Goal: Task Accomplishment & Management: Use online tool/utility

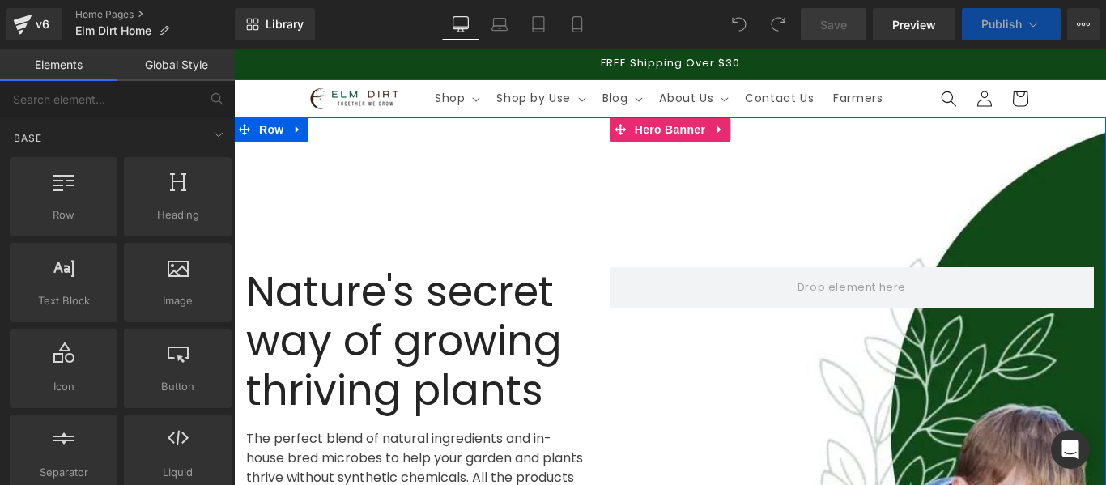
click at [984, 164] on div at bounding box center [670, 457] width 872 height 681
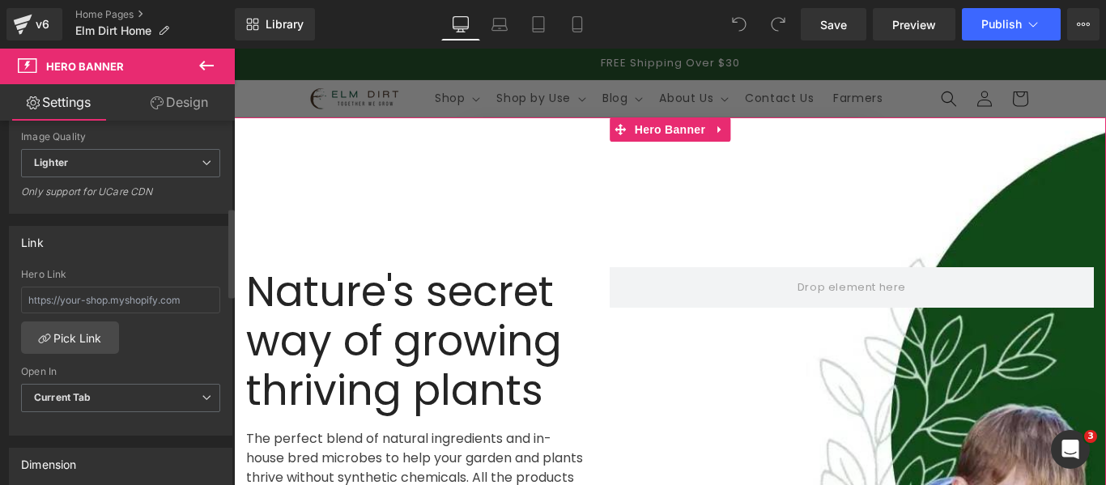
scroll to position [405, 0]
click at [135, 160] on span "Lighter" at bounding box center [120, 159] width 199 height 28
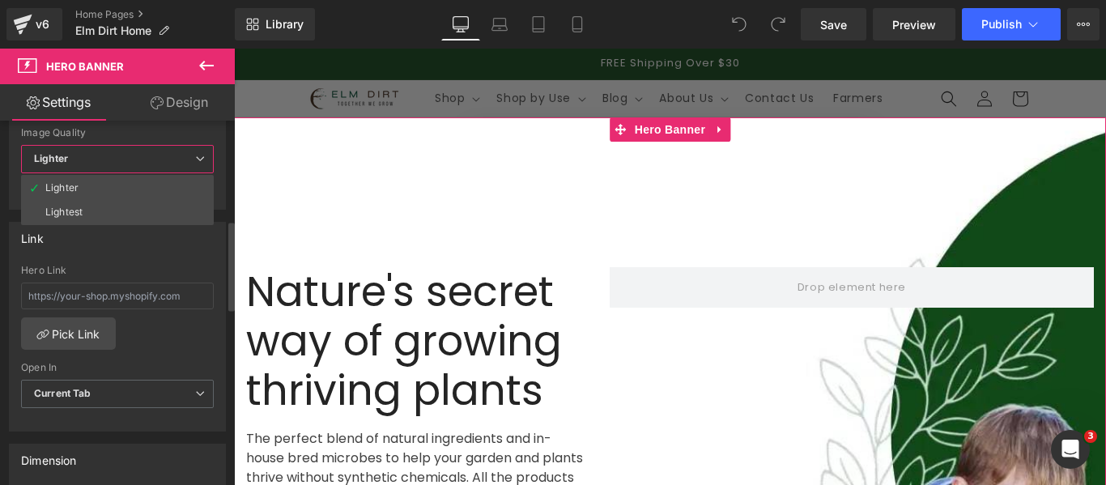
click at [135, 160] on span "Lighter" at bounding box center [117, 159] width 193 height 28
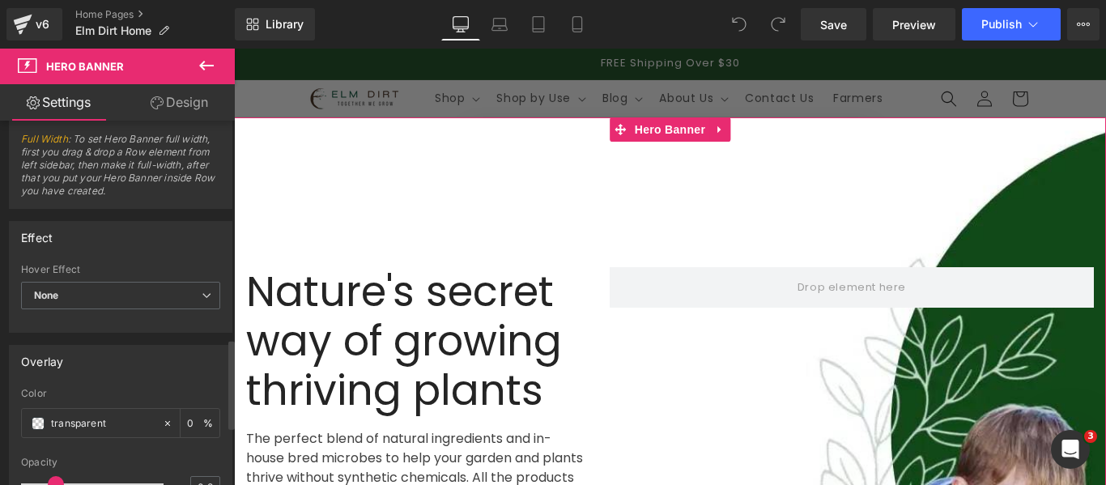
scroll to position [240, 0]
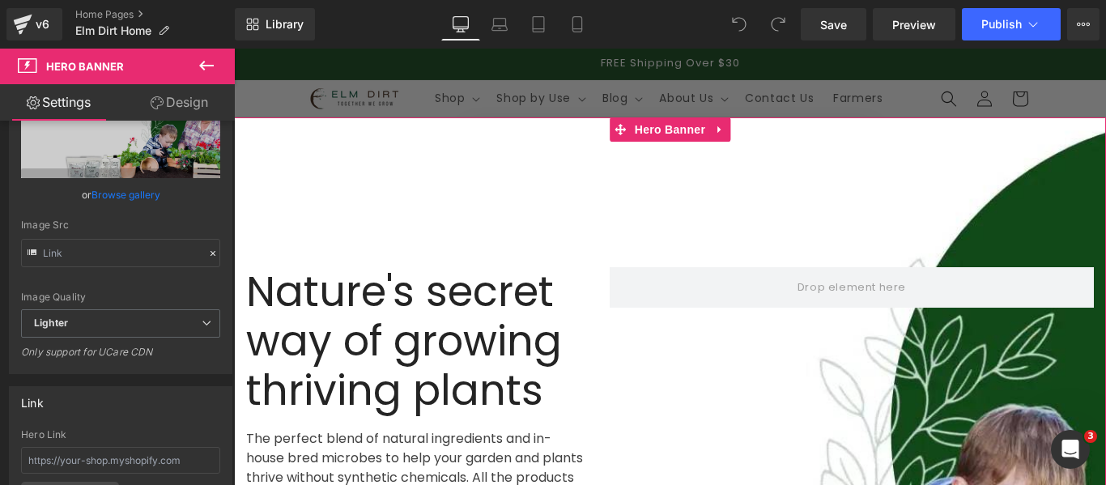
click at [191, 99] on link "Design" at bounding box center [179, 102] width 117 height 36
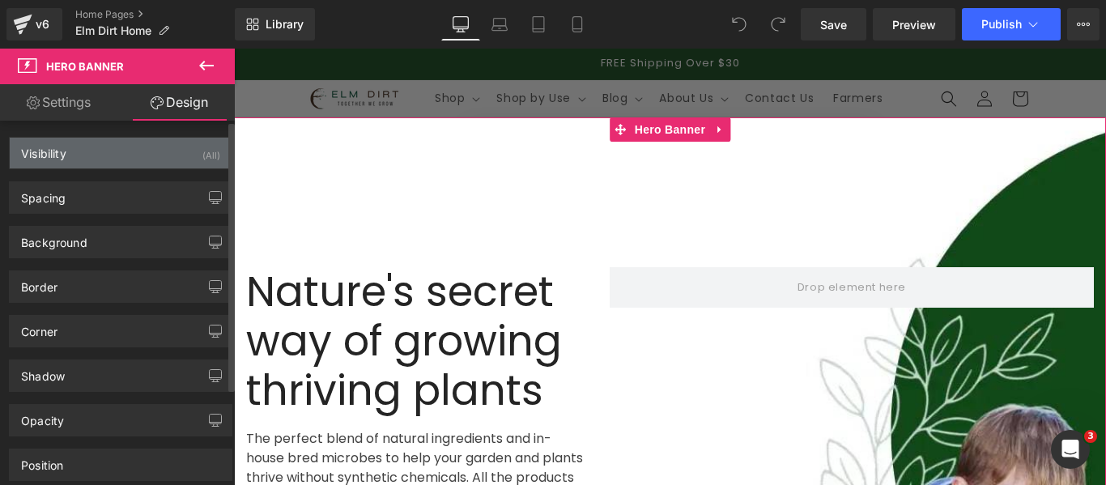
click at [126, 147] on div "Visibility (All)" at bounding box center [121, 153] width 222 height 31
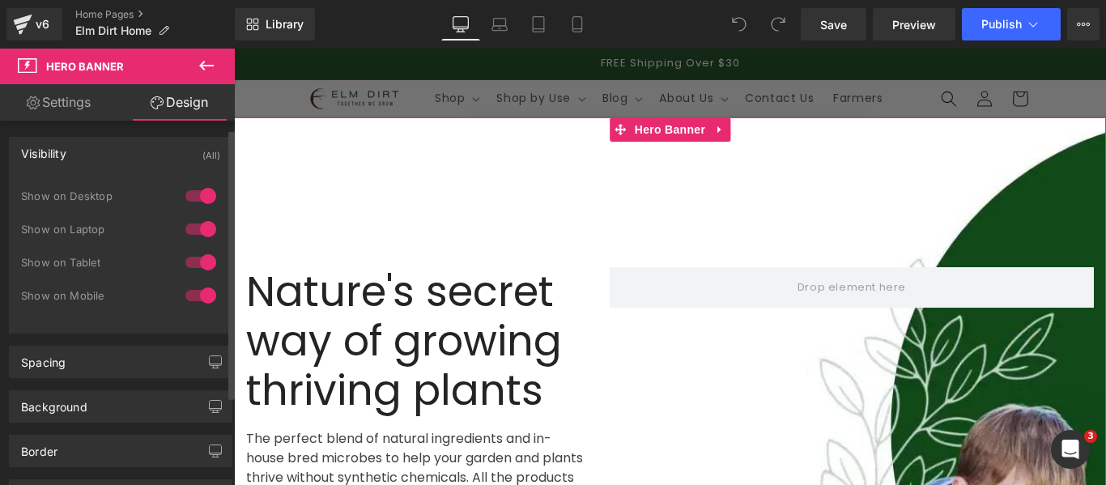
scroll to position [81, 0]
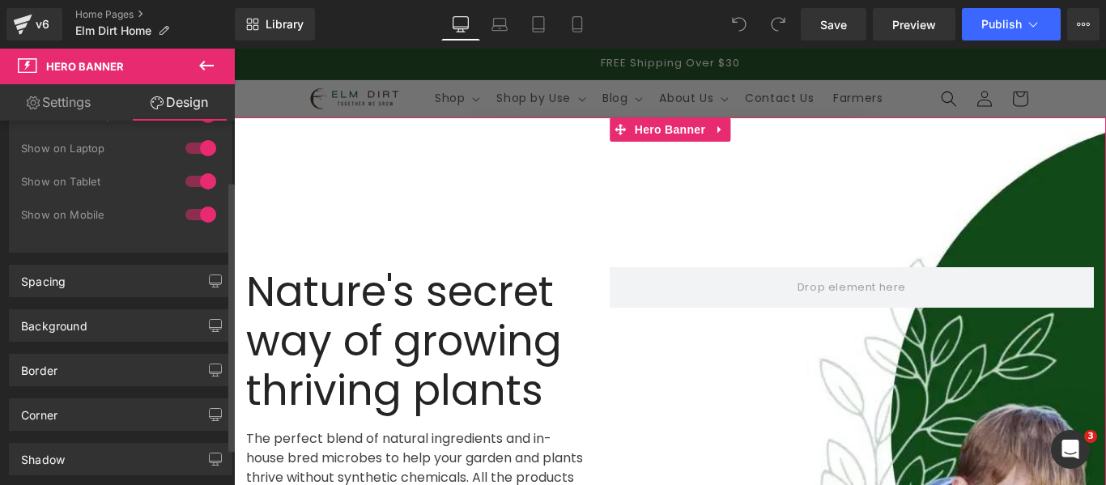
click at [92, 283] on div "Spacing" at bounding box center [121, 281] width 222 height 31
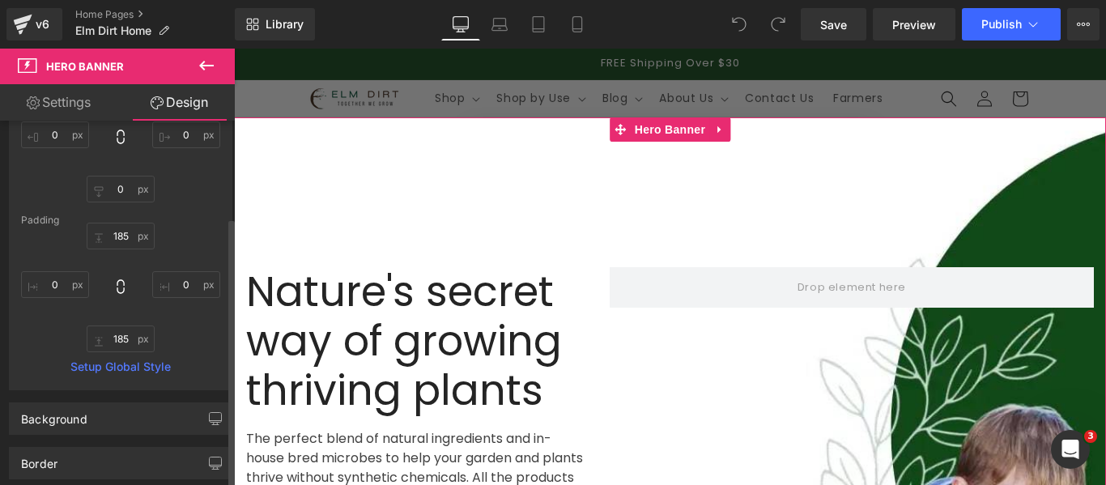
scroll to position [405, 0]
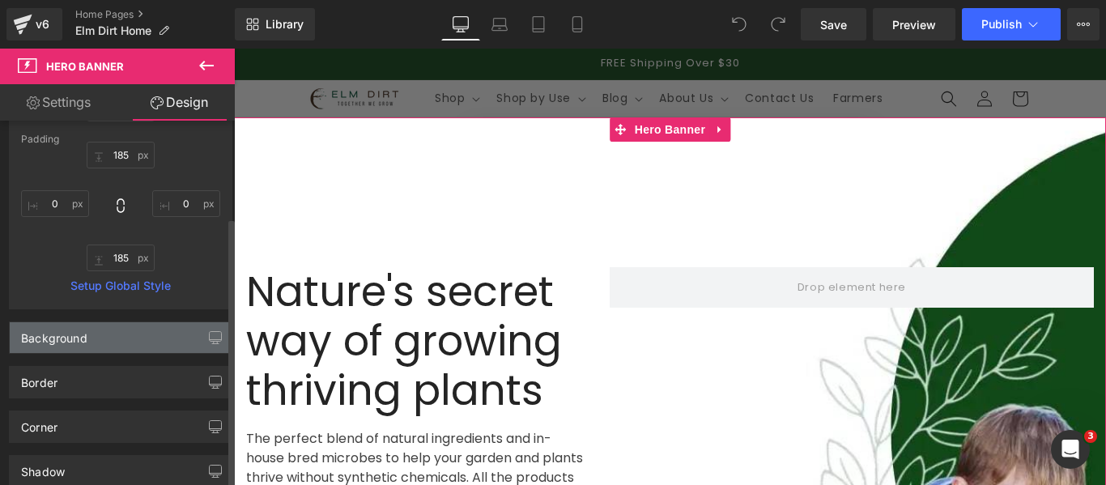
click at [111, 337] on div "Background" at bounding box center [121, 337] width 222 height 31
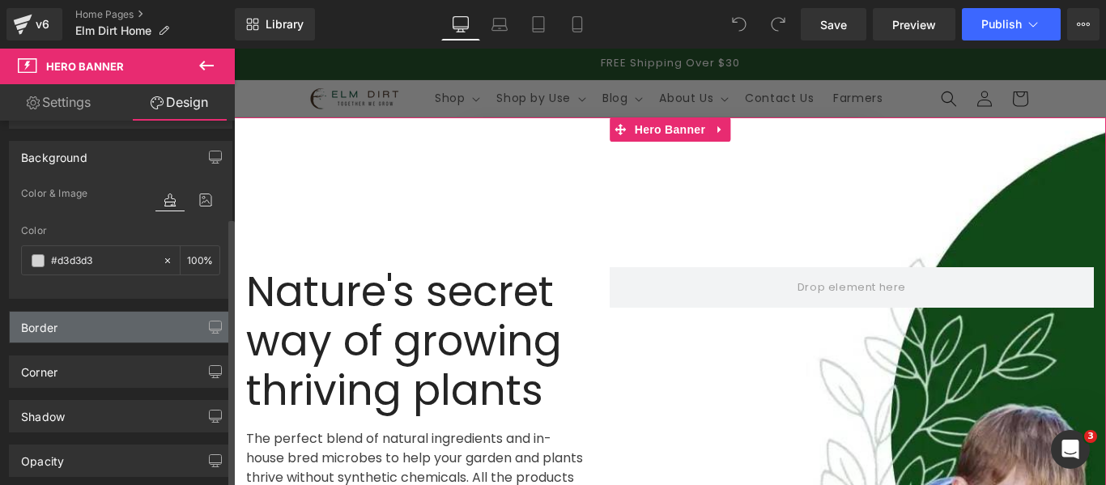
scroll to position [648, 0]
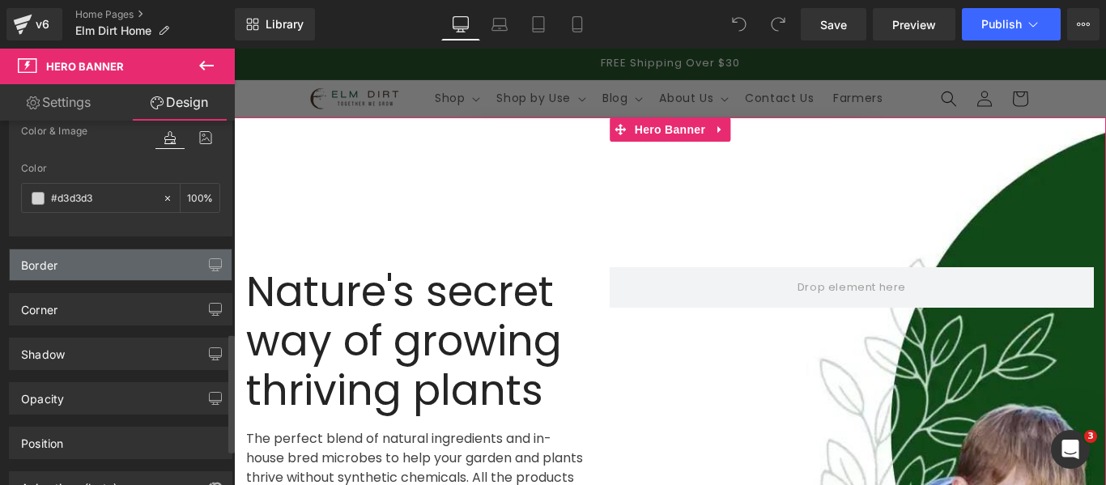
click at [98, 262] on div "Border" at bounding box center [121, 264] width 222 height 31
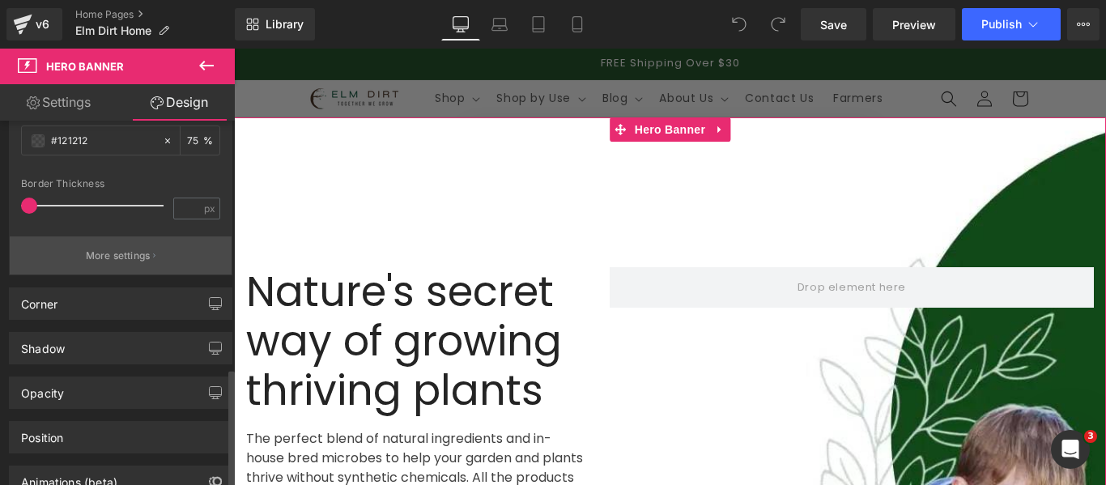
click at [92, 313] on div "Corner" at bounding box center [121, 303] width 222 height 31
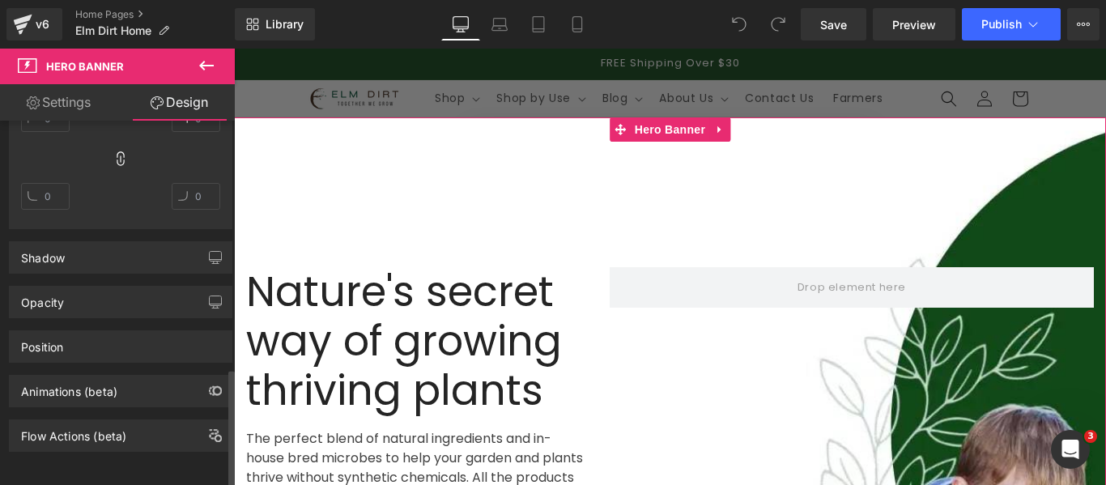
scroll to position [1296, 0]
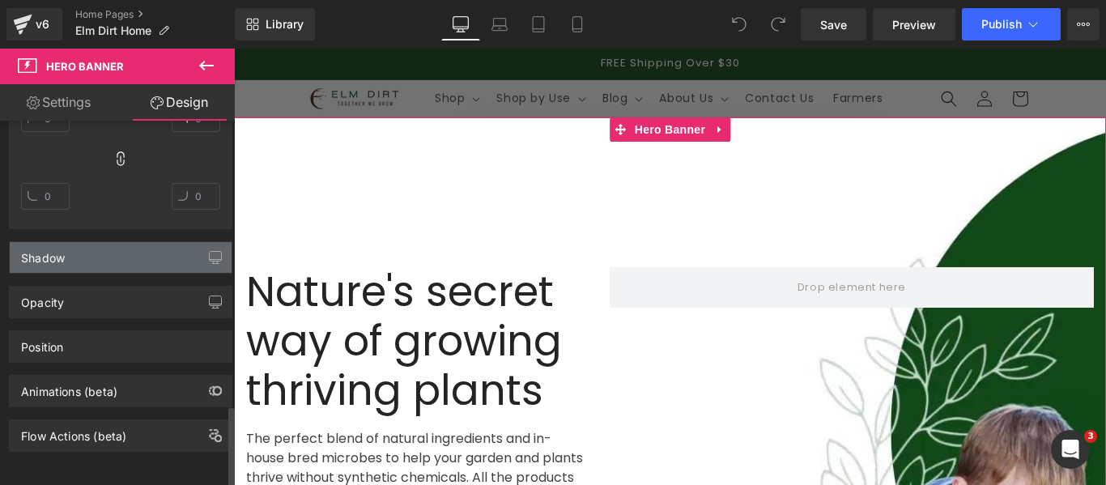
click at [109, 257] on div "Shadow" at bounding box center [121, 257] width 222 height 31
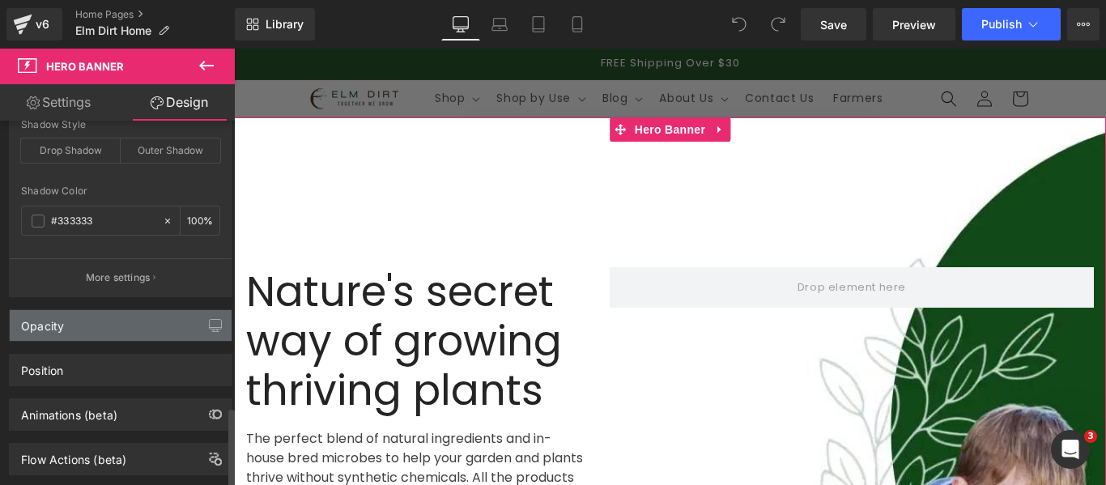
click at [100, 323] on div "Opacity" at bounding box center [121, 325] width 222 height 31
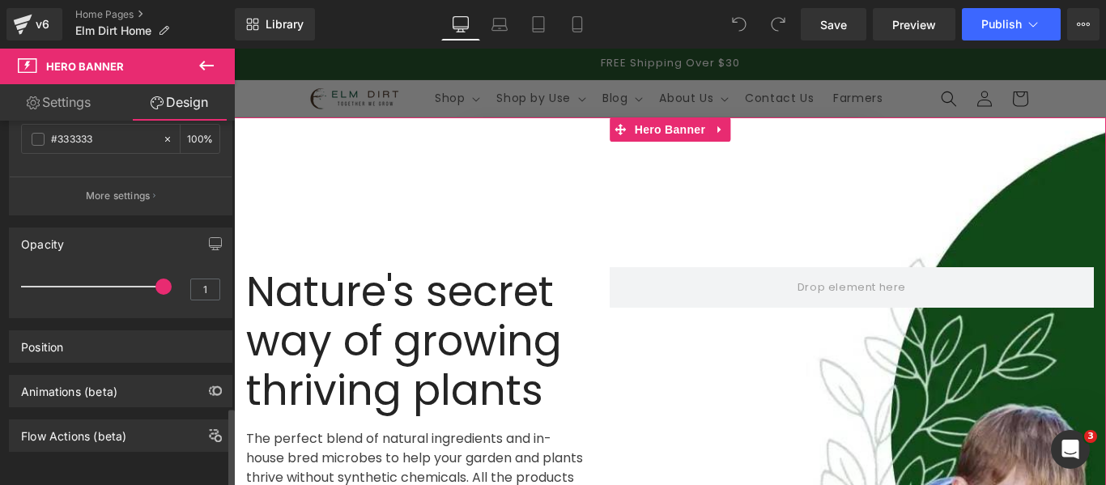
click at [100, 331] on div "Position" at bounding box center [121, 346] width 222 height 31
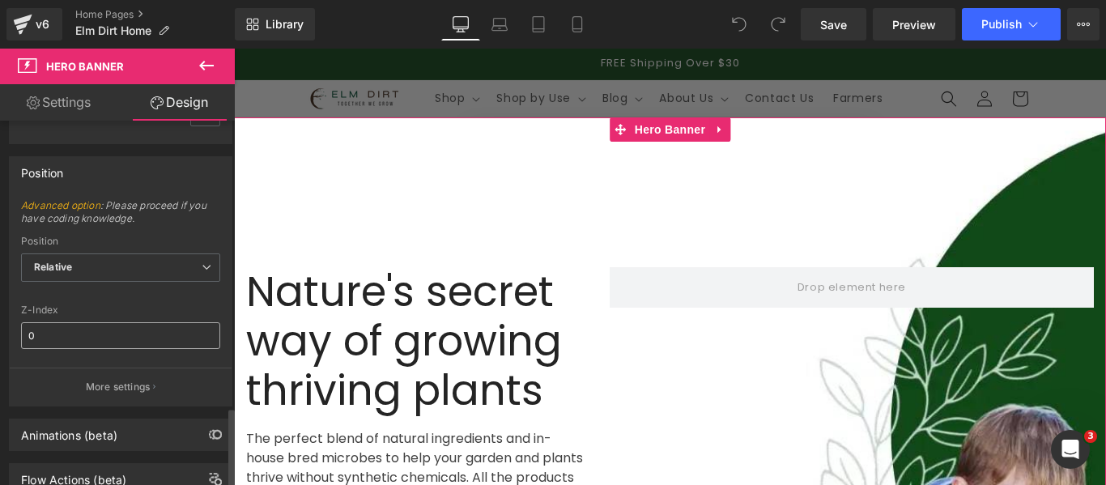
scroll to position [1769, 0]
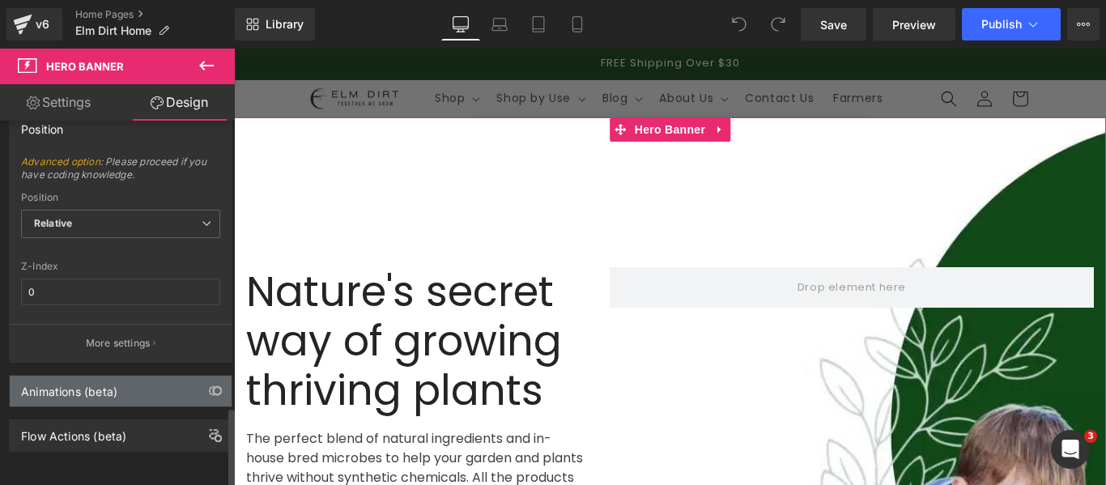
click at [113, 391] on div "Animations (beta)" at bounding box center [121, 391] width 222 height 31
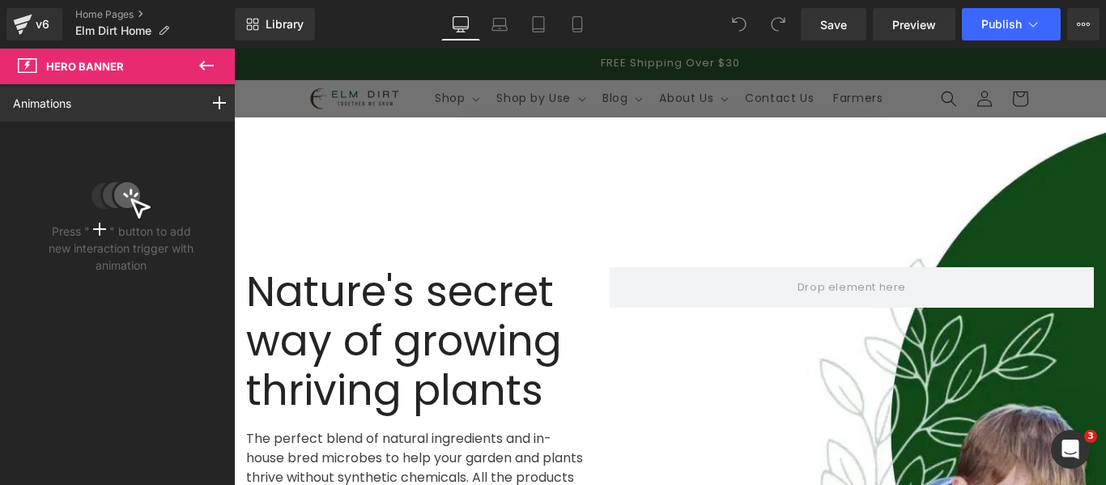
click at [205, 60] on icon at bounding box center [206, 65] width 19 height 19
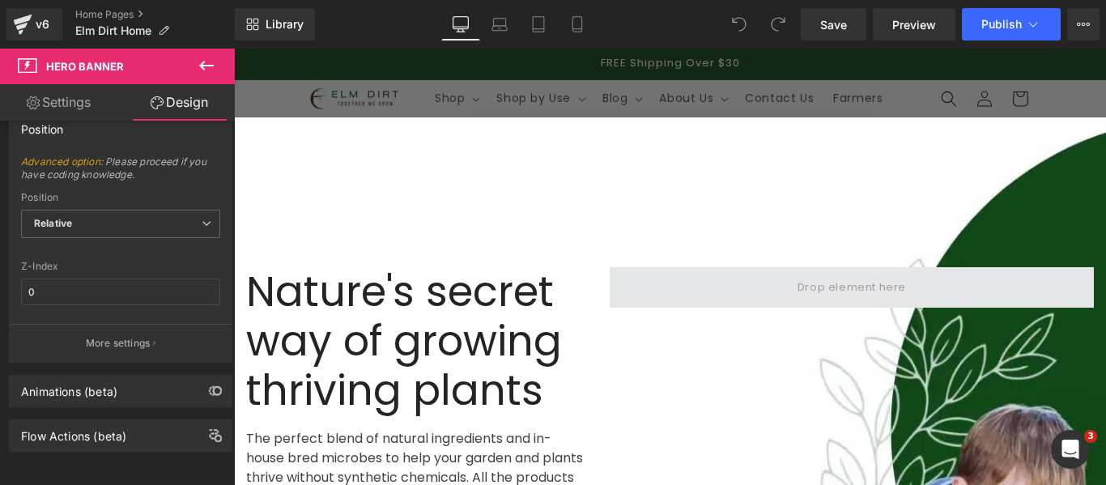
click at [649, 275] on span at bounding box center [852, 287] width 484 height 40
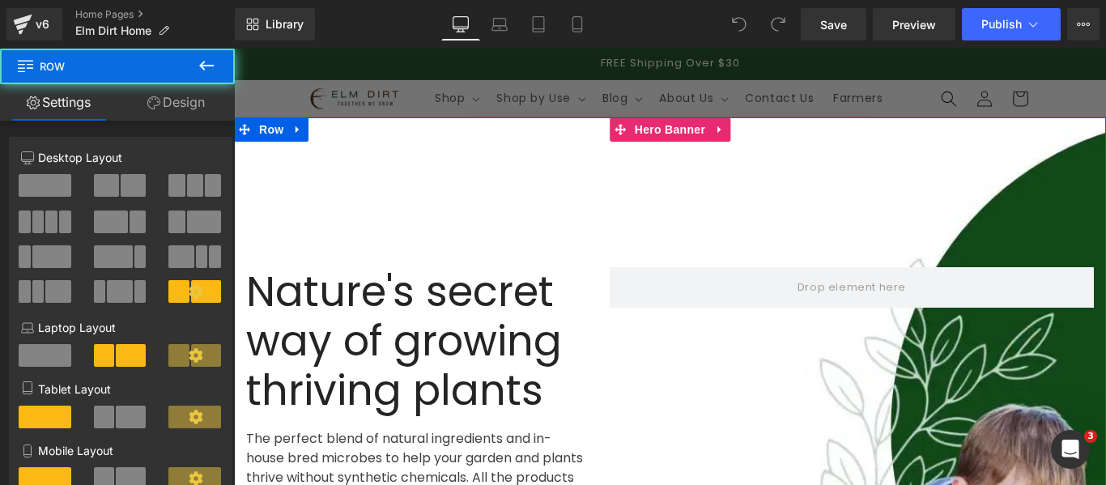
click at [581, 198] on div at bounding box center [670, 457] width 872 height 681
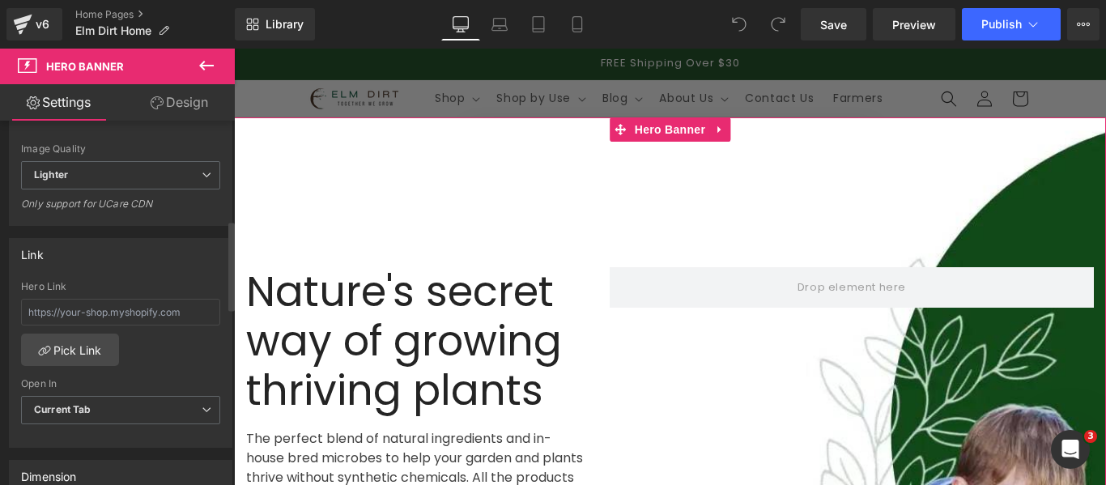
scroll to position [405, 0]
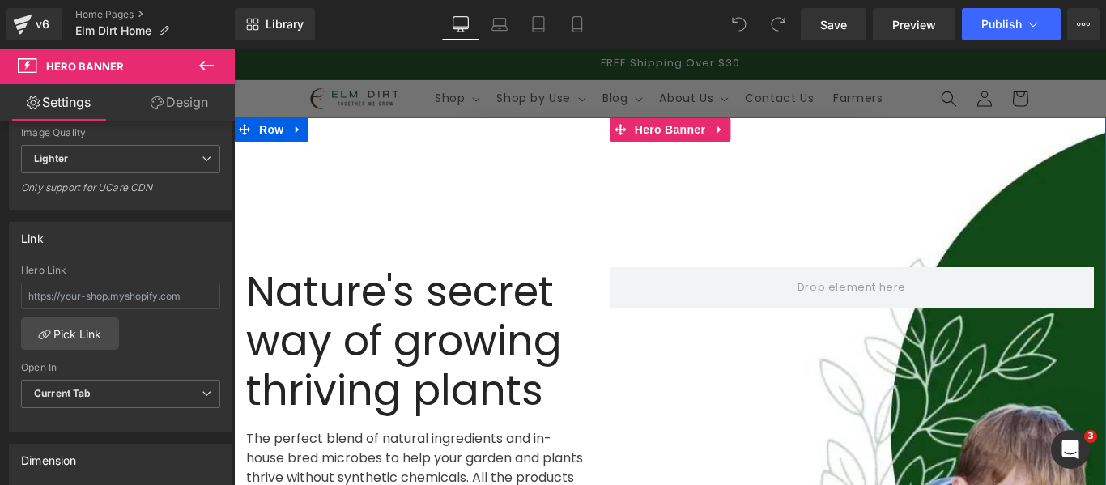
click at [805, 206] on div at bounding box center [670, 457] width 872 height 681
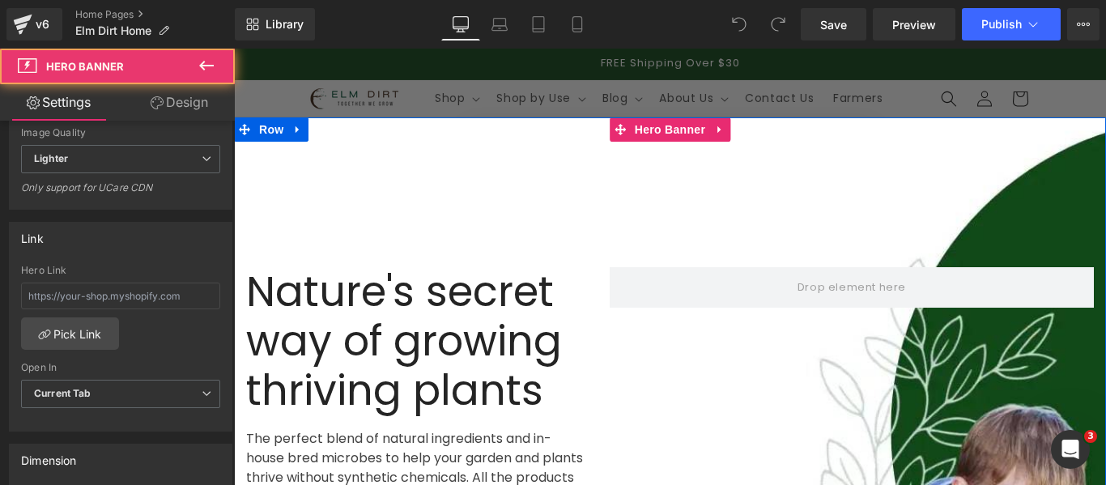
click at [805, 206] on div at bounding box center [670, 457] width 872 height 681
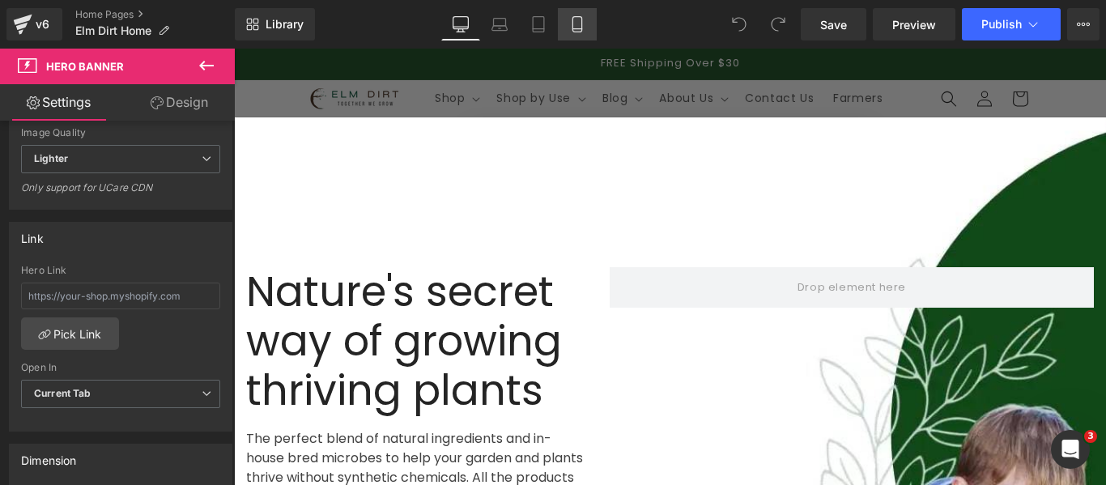
click at [584, 25] on icon at bounding box center [577, 24] width 16 height 16
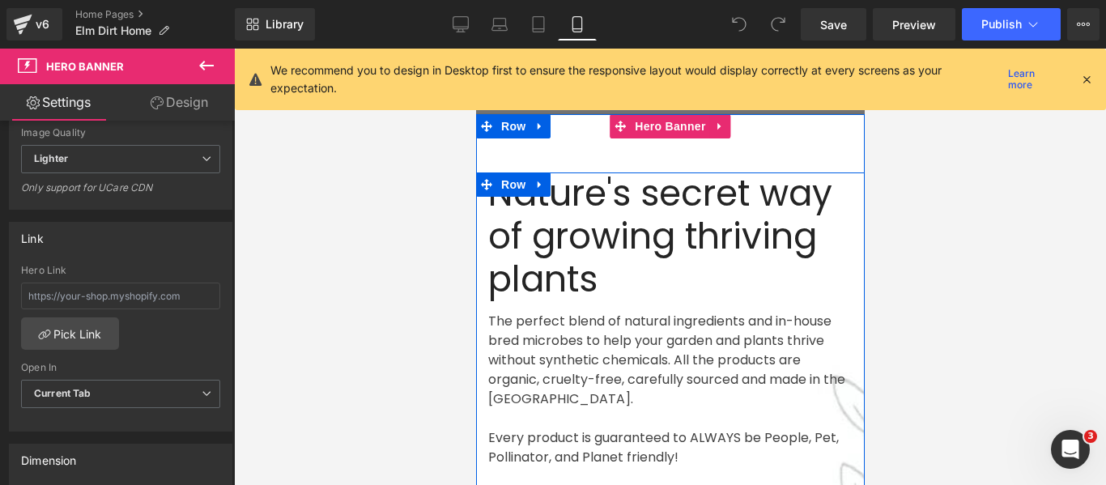
scroll to position [0, 0]
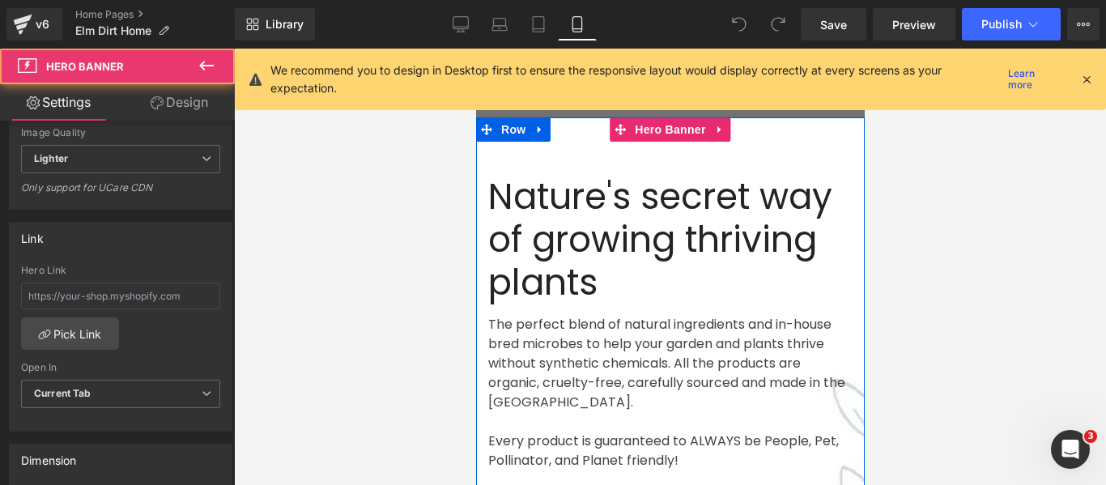
click at [782, 155] on div at bounding box center [669, 486] width 389 height 738
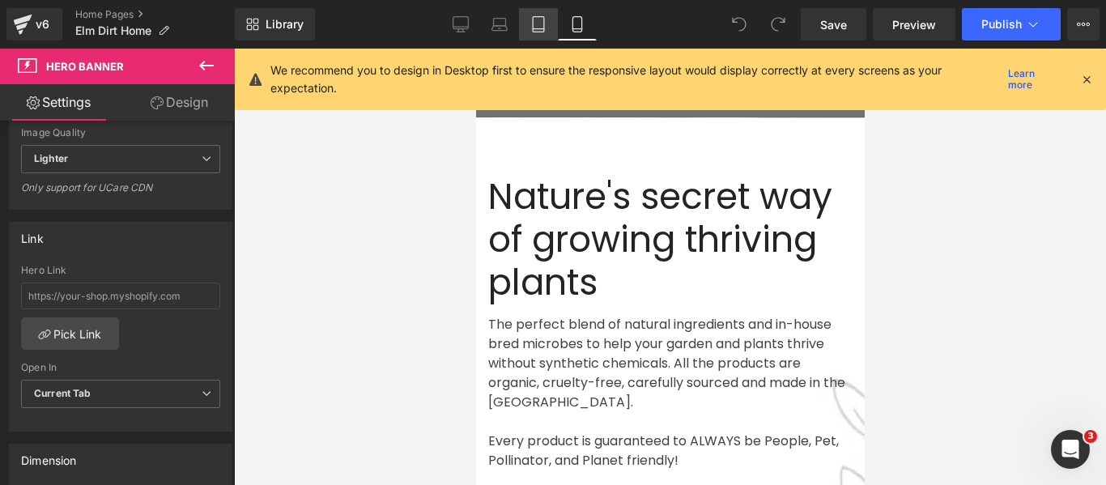
click at [541, 23] on icon at bounding box center [538, 24] width 16 height 16
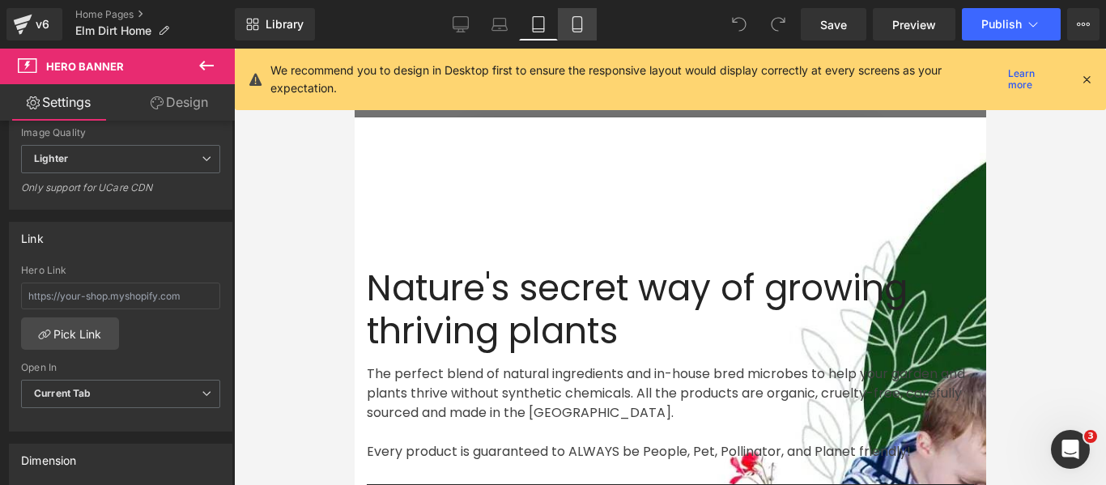
click at [581, 24] on icon at bounding box center [576, 24] width 9 height 15
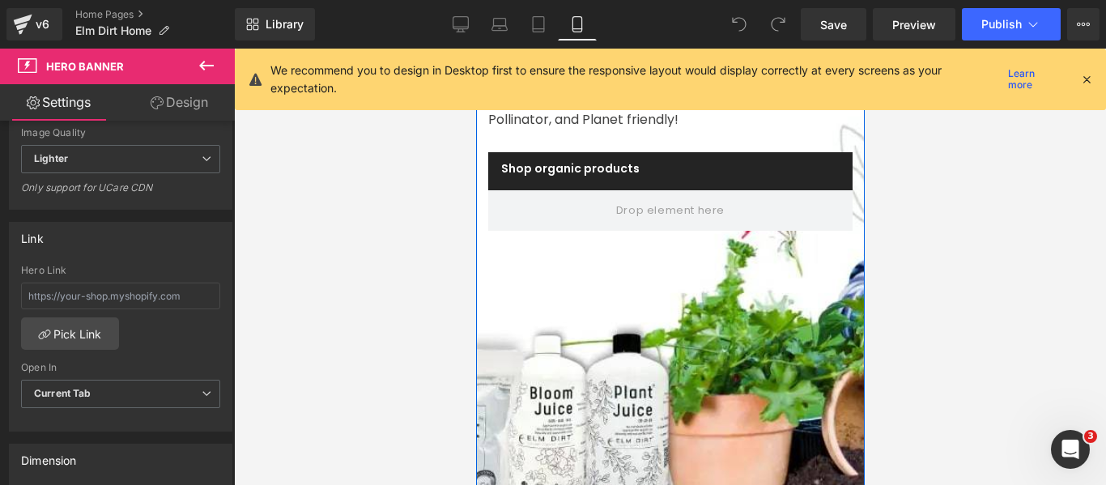
scroll to position [405, 0]
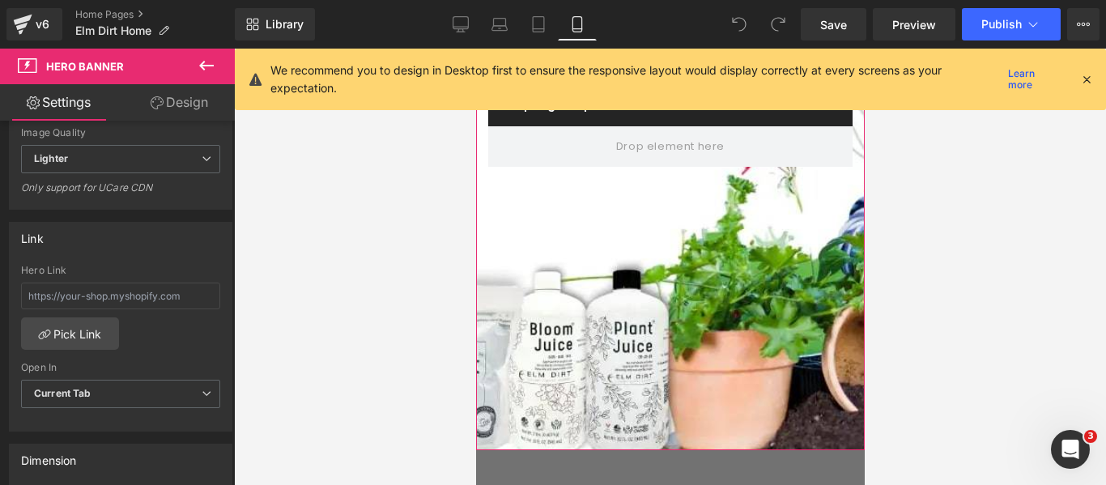
click at [201, 102] on link "Design" at bounding box center [179, 102] width 117 height 36
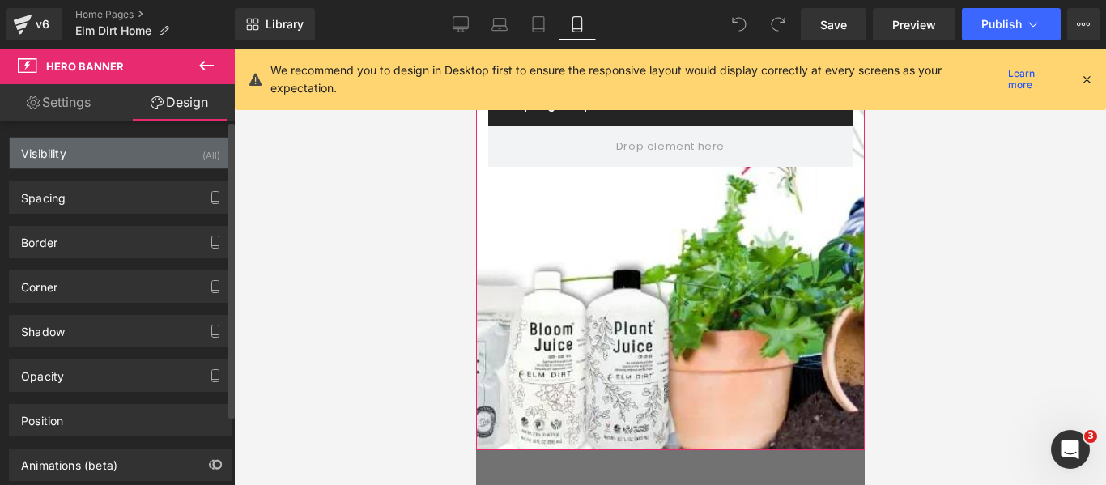
click at [168, 146] on div "Visibility (All)" at bounding box center [121, 153] width 222 height 31
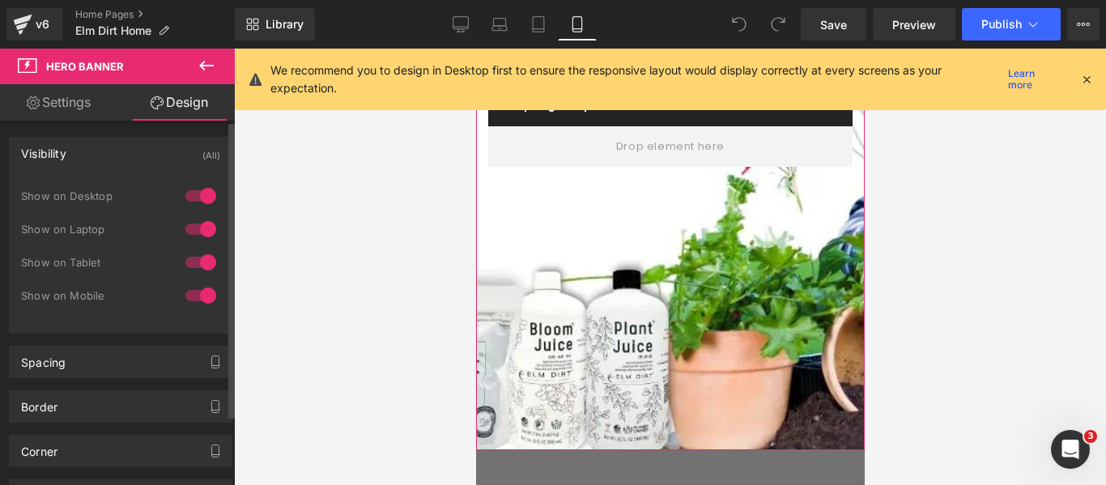
click at [190, 295] on div at bounding box center [200, 296] width 39 height 26
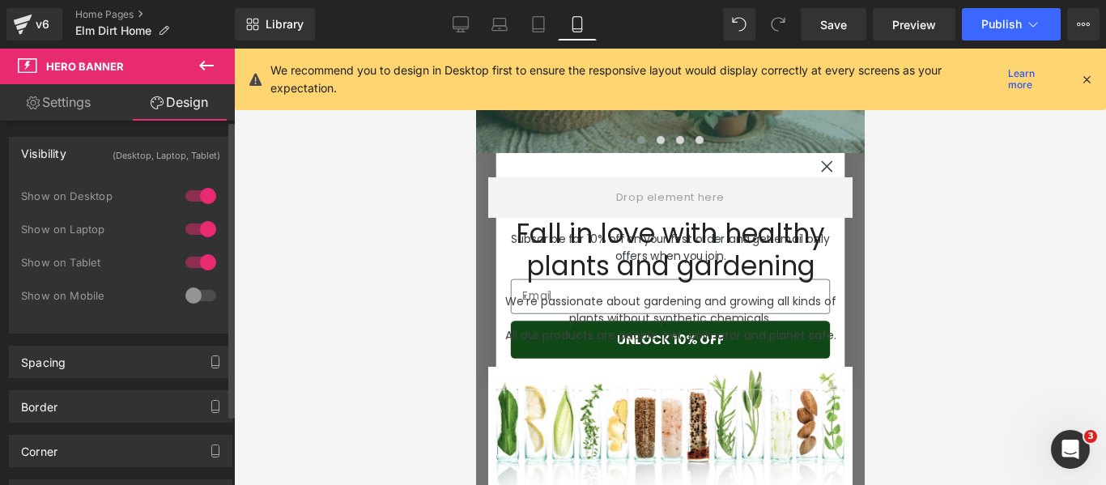
click at [190, 295] on div at bounding box center [200, 296] width 39 height 26
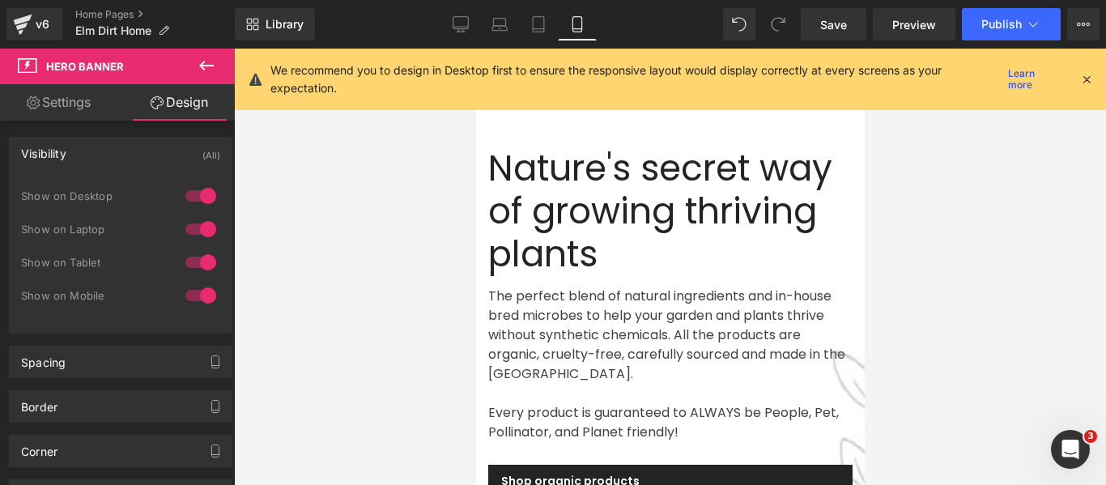
scroll to position [0, 0]
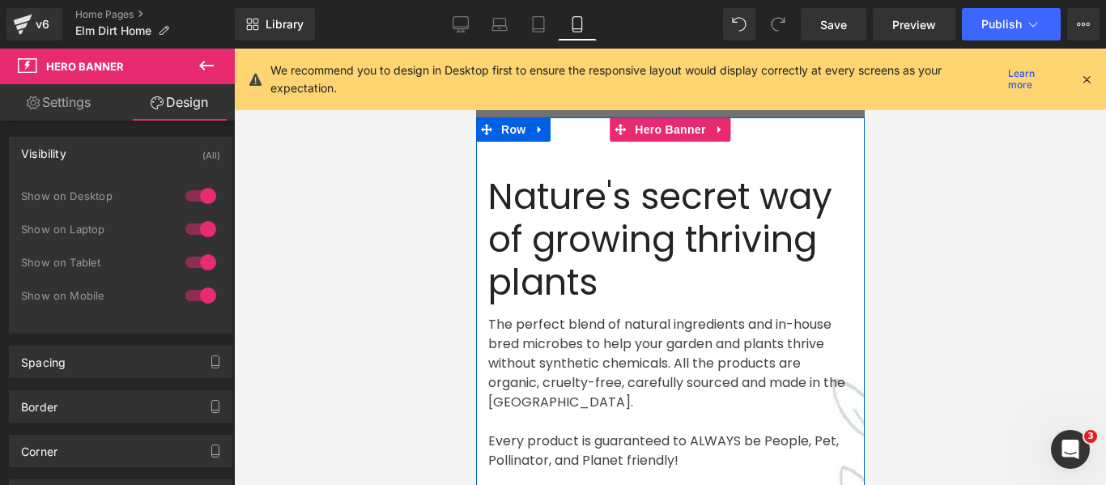
click at [815, 151] on div at bounding box center [669, 486] width 389 height 738
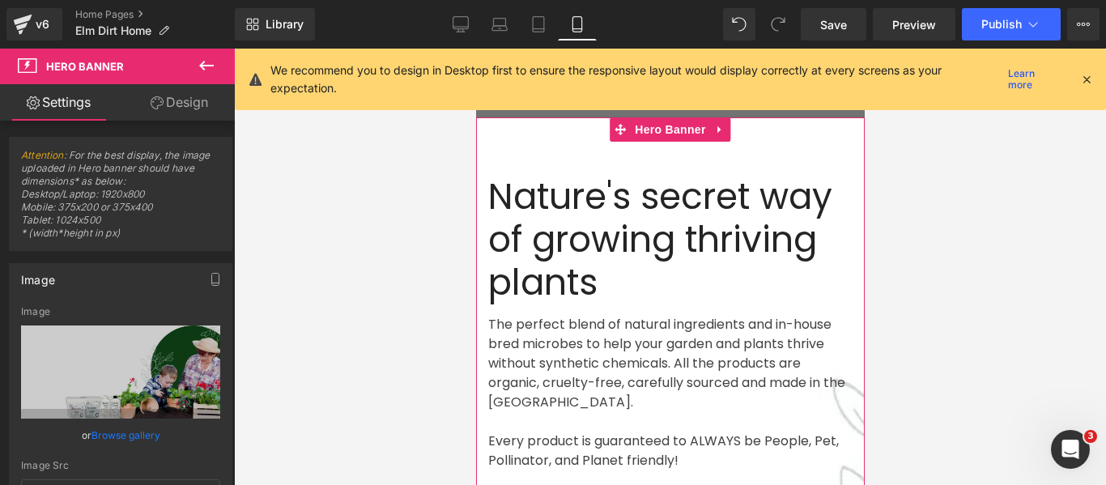
click at [167, 102] on link "Design" at bounding box center [179, 102] width 117 height 36
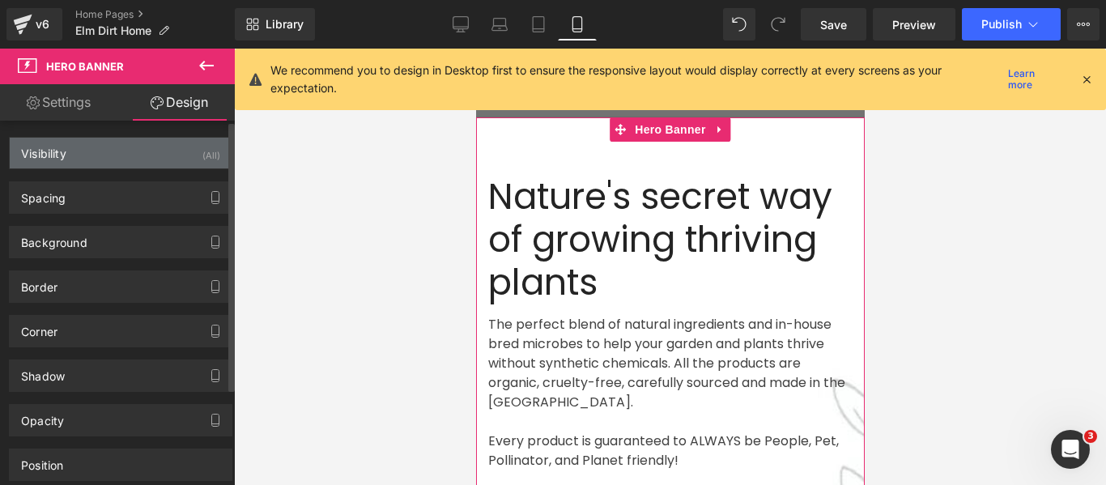
click at [112, 145] on div "Visibility (All)" at bounding box center [121, 153] width 222 height 31
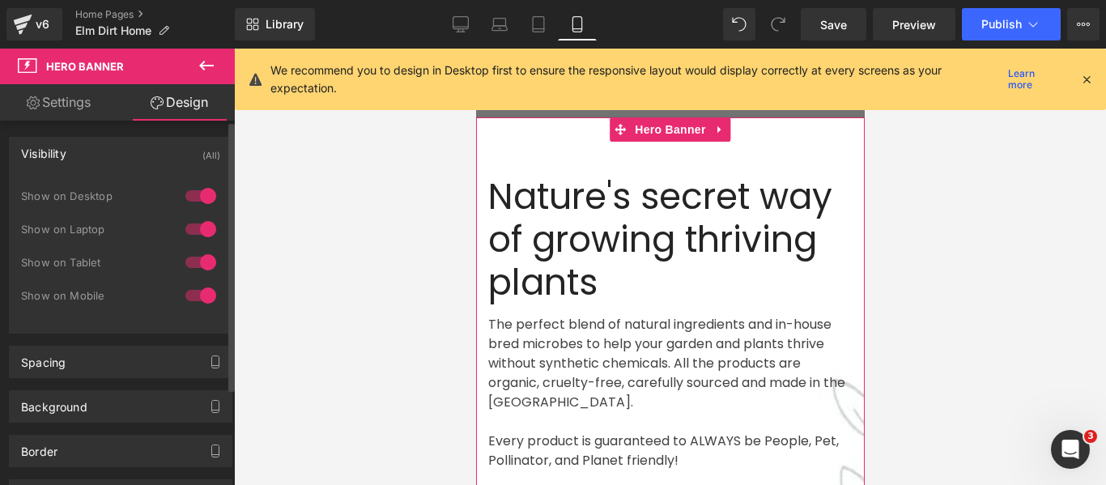
click at [198, 294] on div at bounding box center [200, 296] width 39 height 26
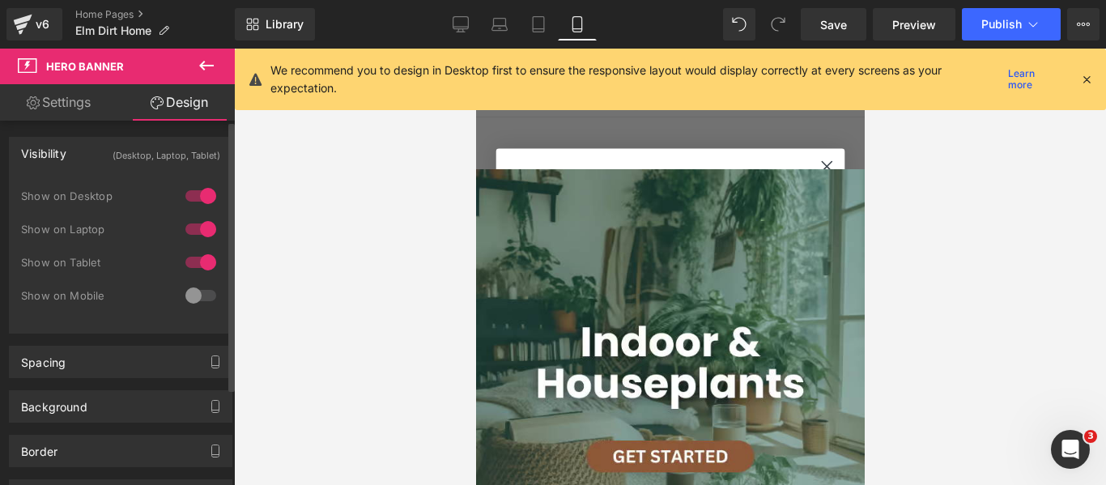
click at [198, 294] on div at bounding box center [200, 296] width 39 height 26
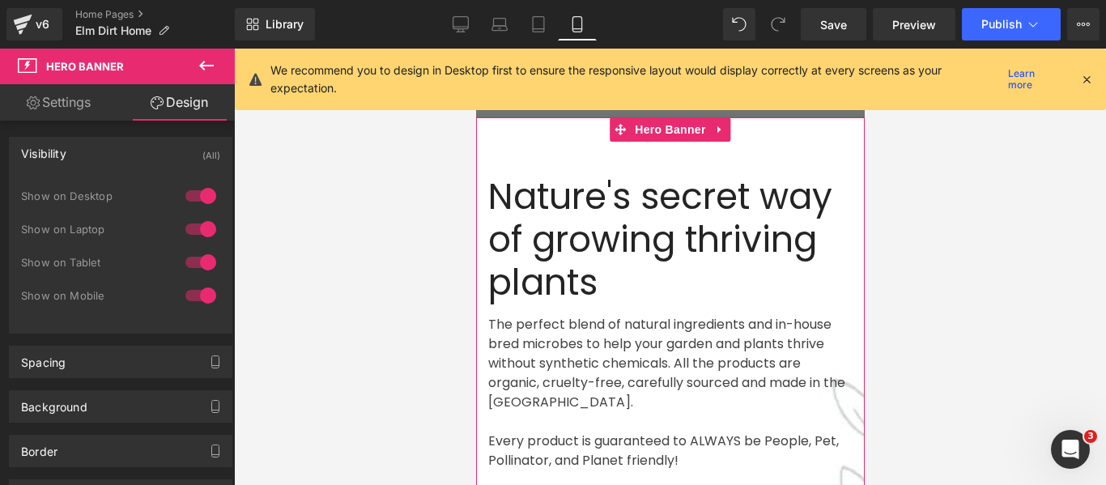
click at [59, 96] on link "Settings" at bounding box center [58, 102] width 117 height 36
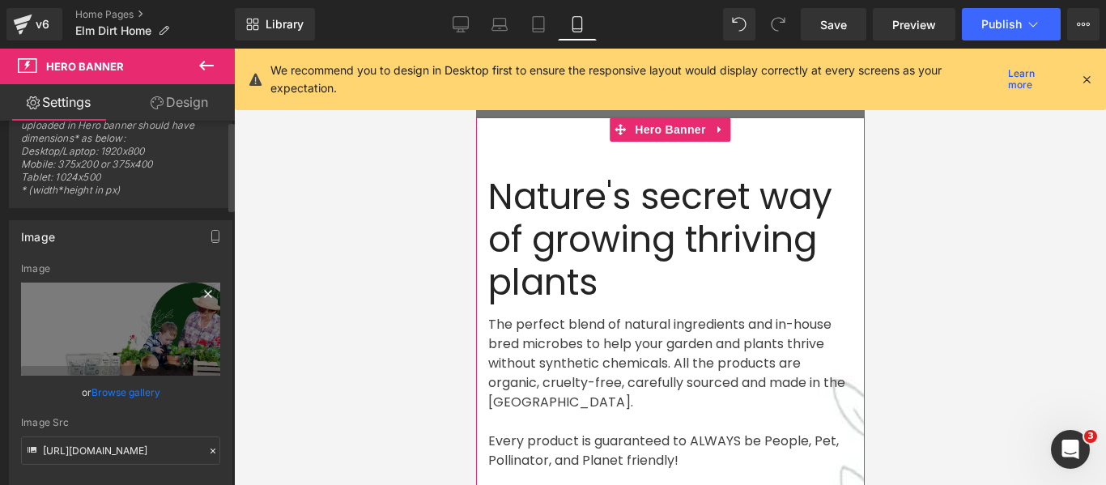
scroll to position [81, 0]
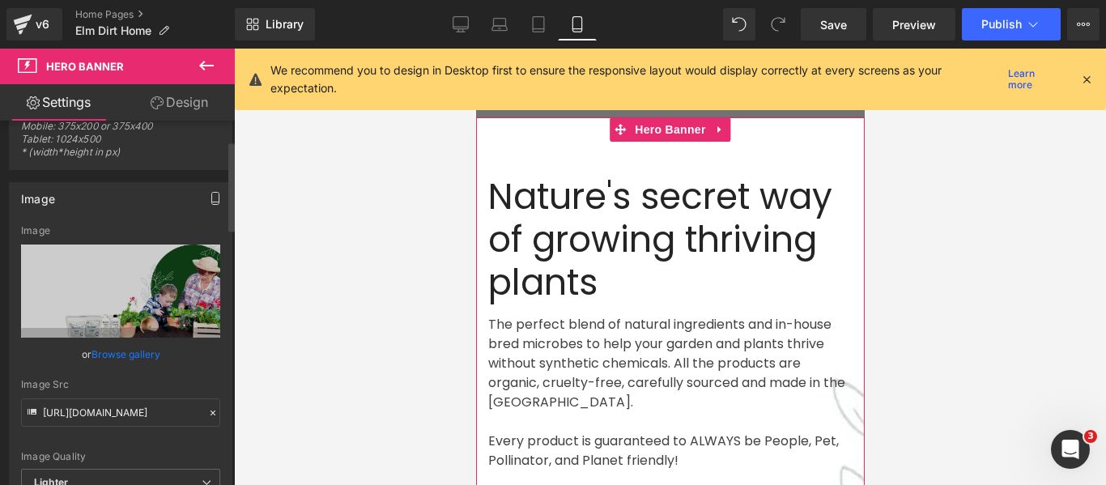
click at [211, 199] on icon "button" at bounding box center [215, 198] width 13 height 13
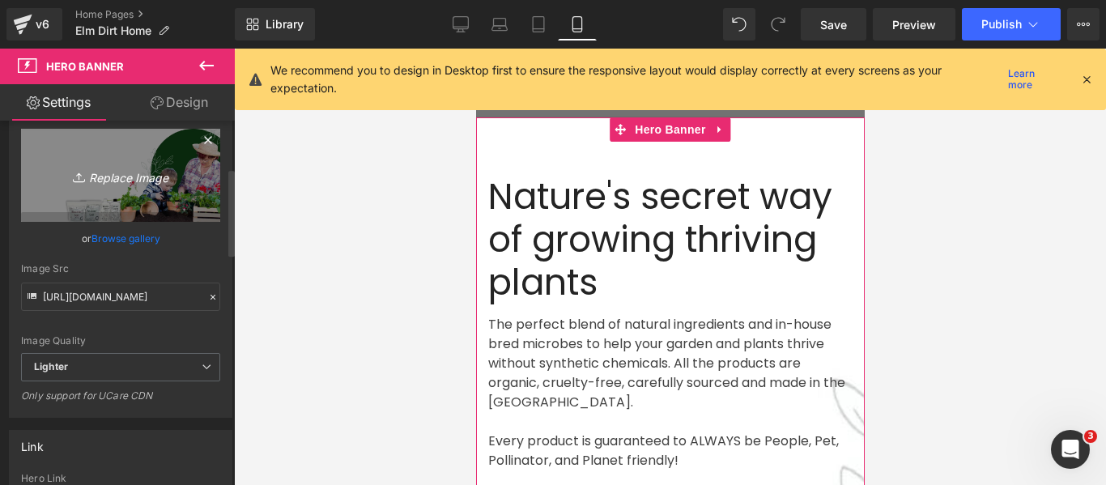
scroll to position [243, 0]
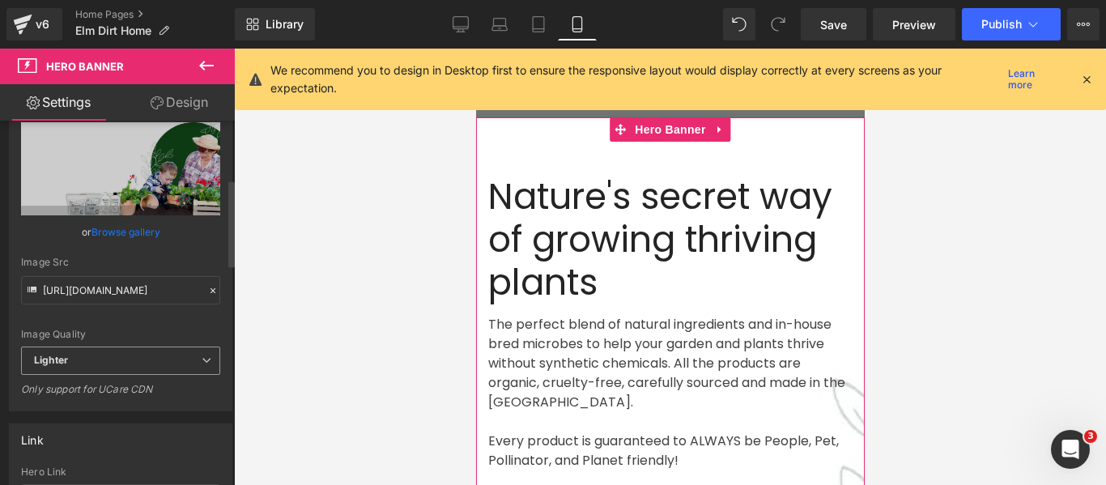
click at [202, 355] on icon at bounding box center [207, 360] width 10 height 10
click at [217, 318] on div "[URL][DOMAIN_NAME] Image Replace Image Upload image or Browse gallery Image Src…" at bounding box center [121, 257] width 222 height 308
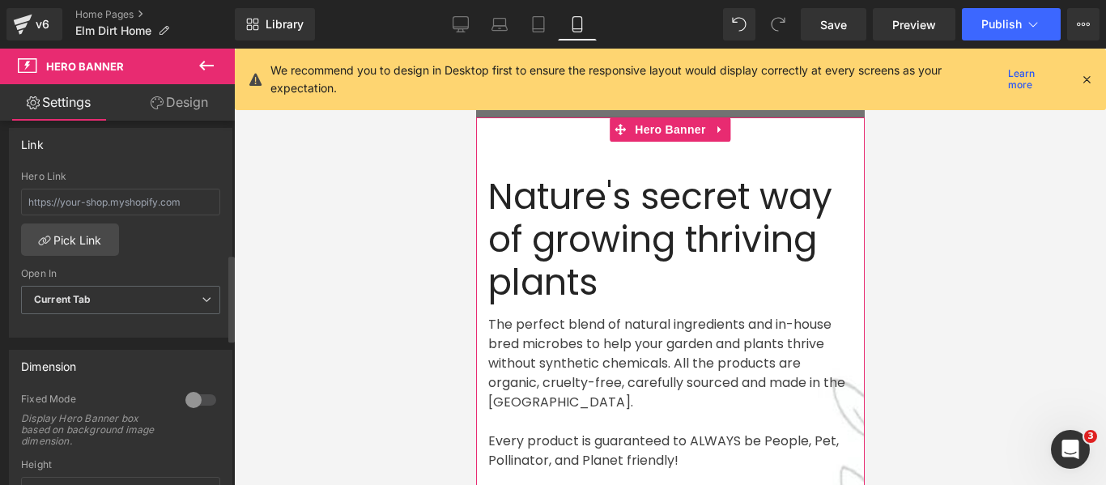
scroll to position [567, 0]
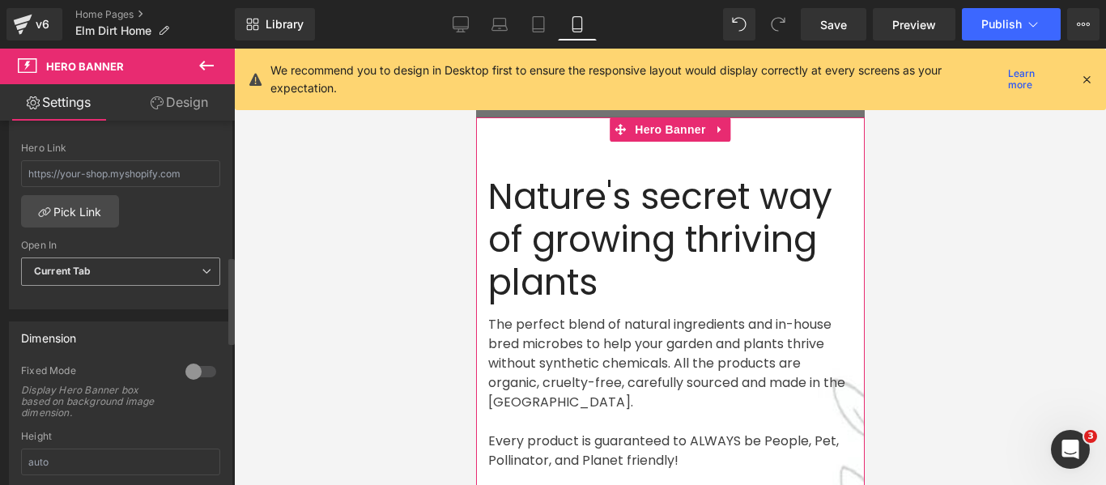
click at [192, 268] on span "Current Tab" at bounding box center [120, 271] width 199 height 28
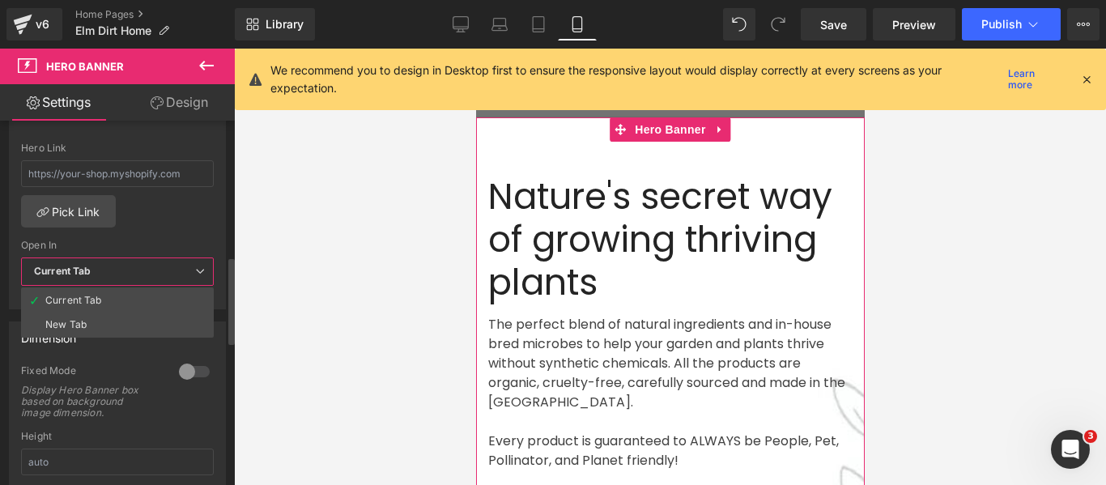
click at [192, 268] on span "Current Tab" at bounding box center [117, 271] width 193 height 28
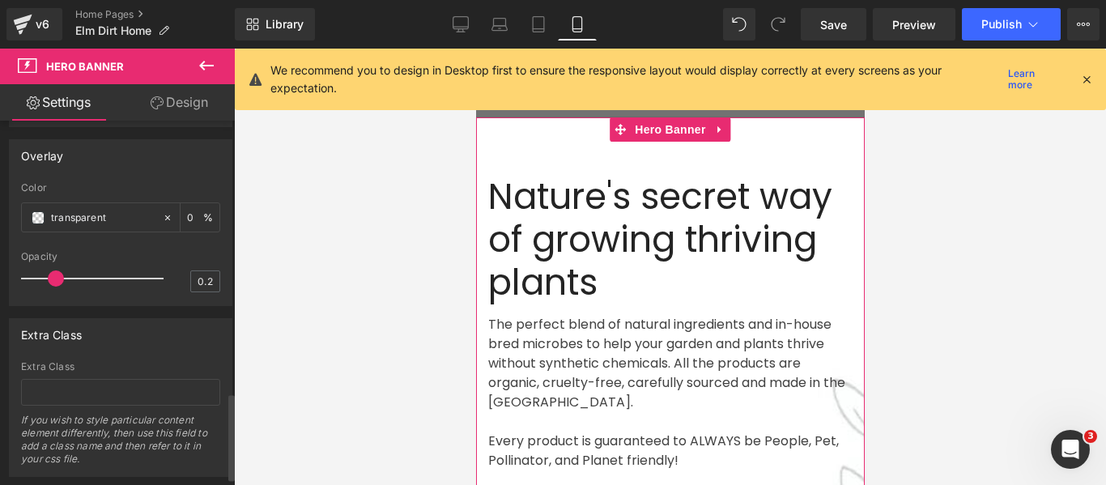
scroll to position [1171, 0]
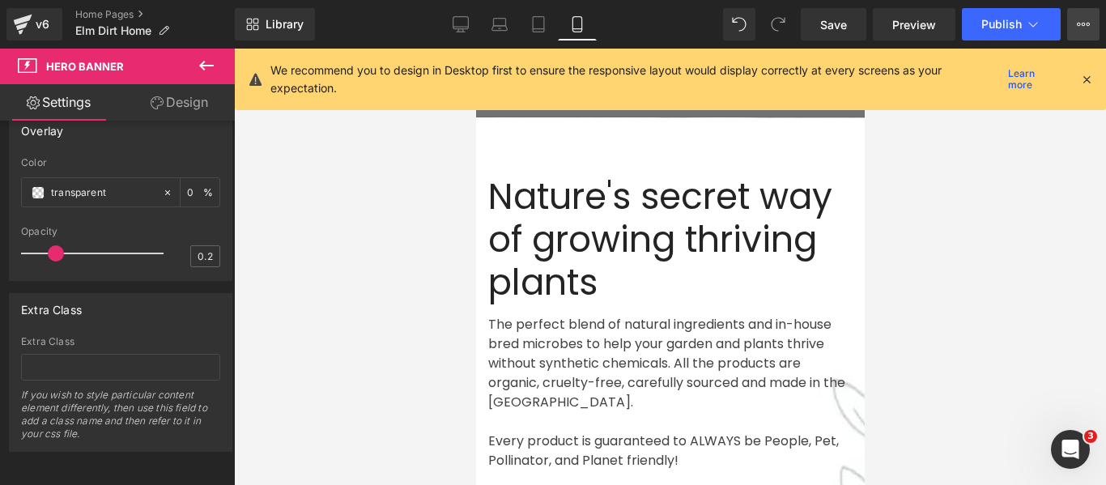
click at [1095, 23] on button "View Live Page View with current Template Save Template to Library Schedule Pub…" at bounding box center [1083, 24] width 32 height 32
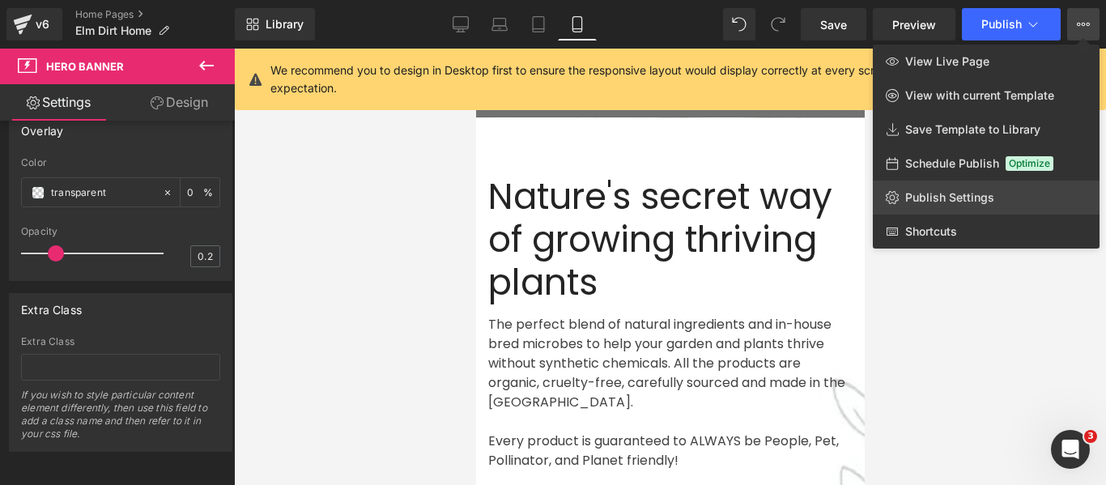
click at [1004, 194] on link "Publish Settings" at bounding box center [986, 198] width 227 height 34
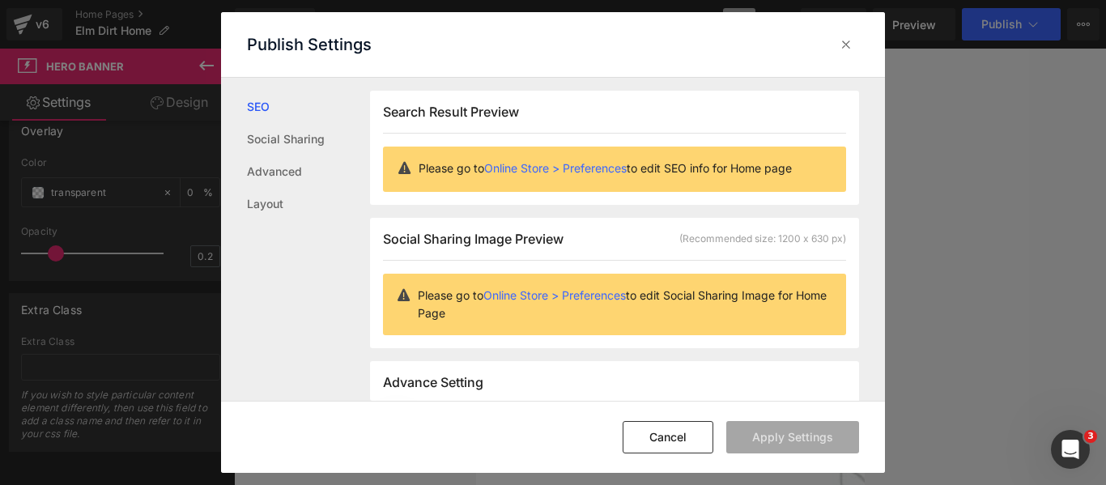
scroll to position [1, 0]
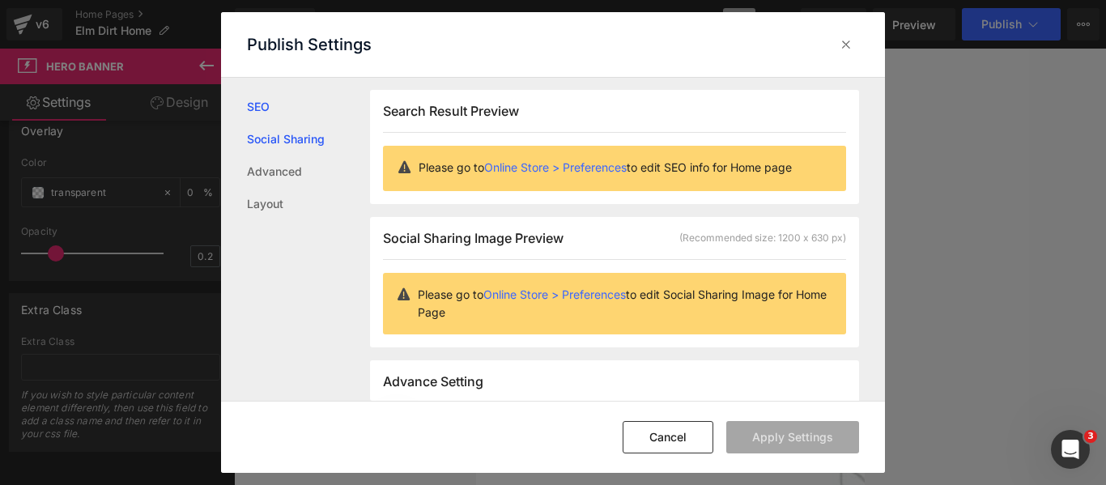
click at [0, 0] on link "Social Sharing" at bounding box center [0, 0] width 0 height 0
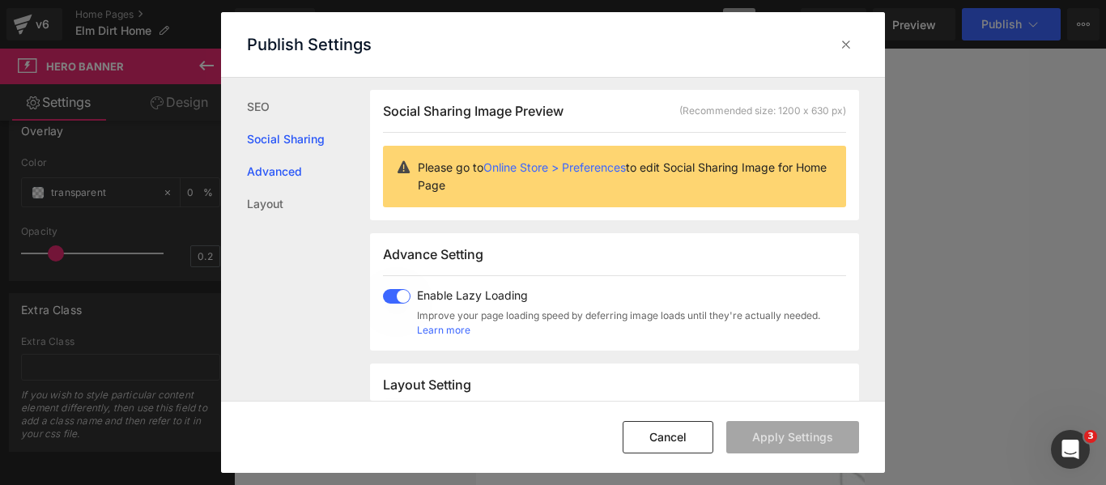
click at [287, 176] on link "Advanced" at bounding box center [308, 171] width 123 height 32
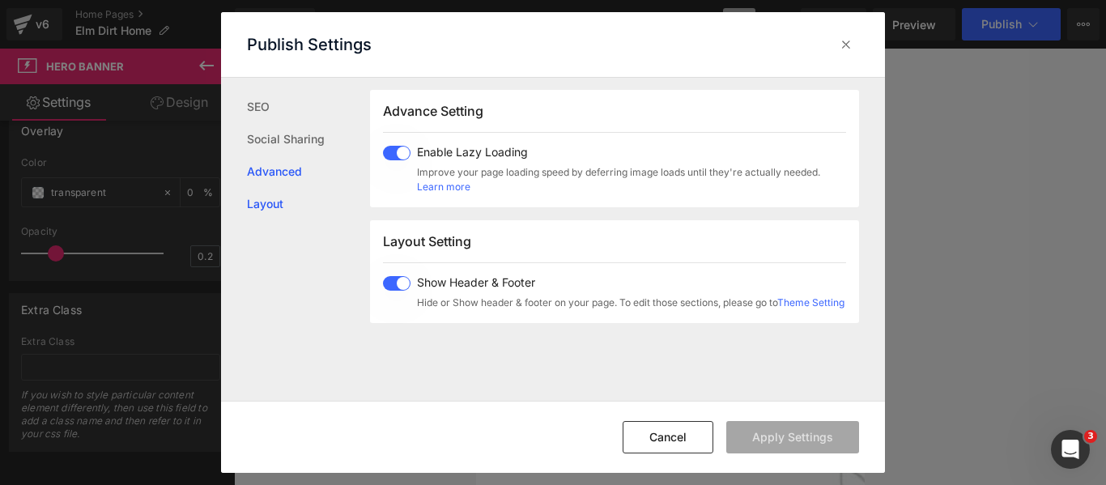
click at [276, 364] on link "Layout" at bounding box center [194, 373] width 364 height 19
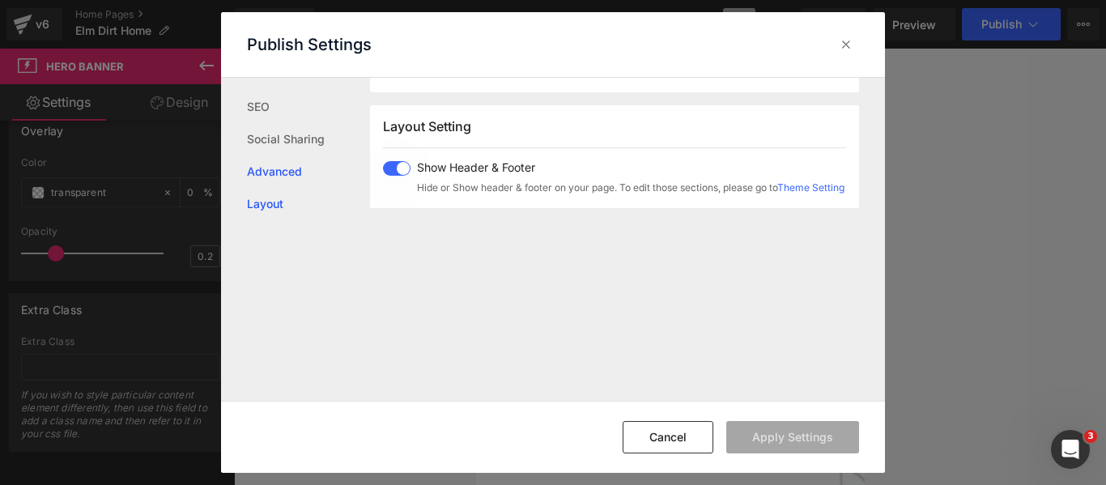
click at [286, 168] on link "Advanced" at bounding box center [308, 171] width 123 height 32
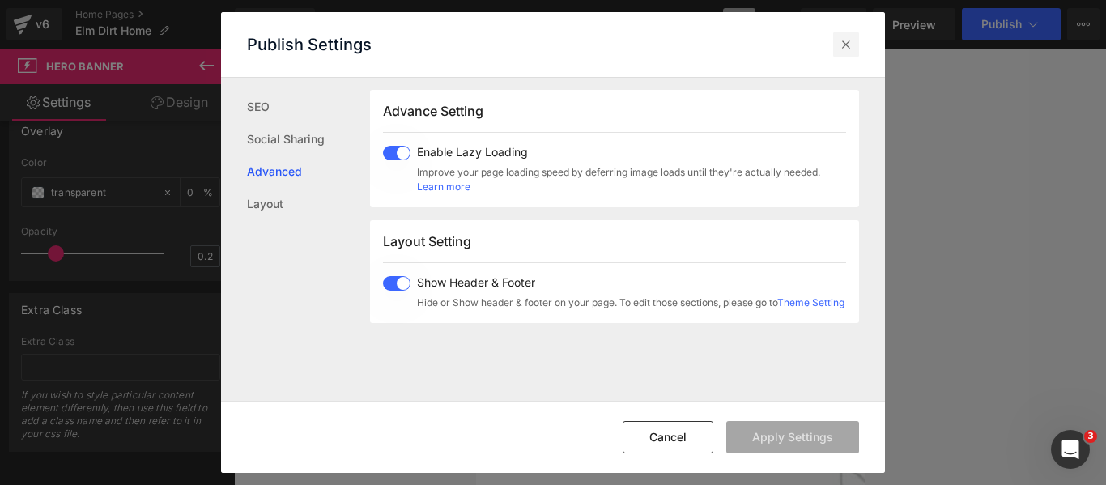
click at [0, 0] on icon at bounding box center [0, 0] width 0 height 0
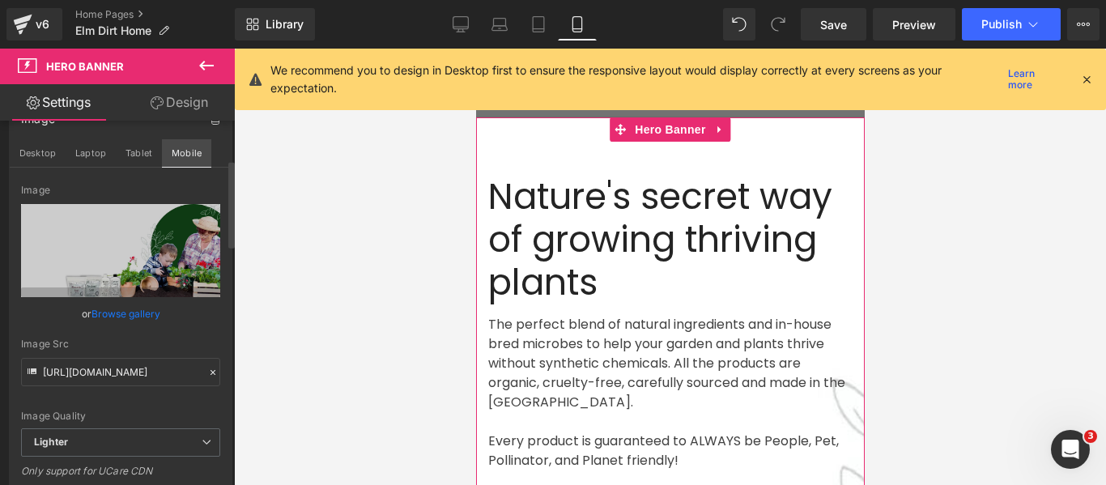
scroll to position [162, 0]
click at [121, 310] on link "Browse gallery" at bounding box center [126, 313] width 69 height 28
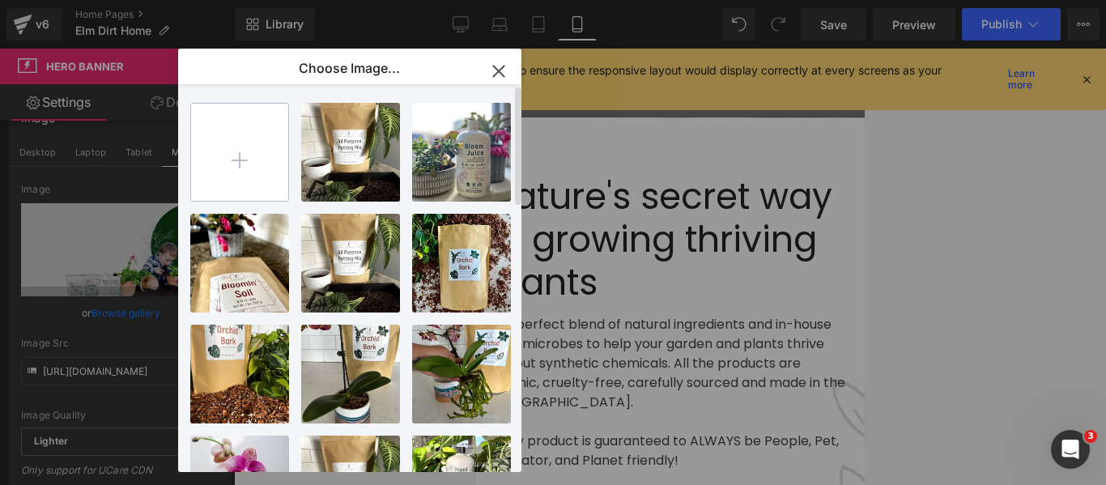
click at [266, 167] on input "file" at bounding box center [239, 152] width 97 height 97
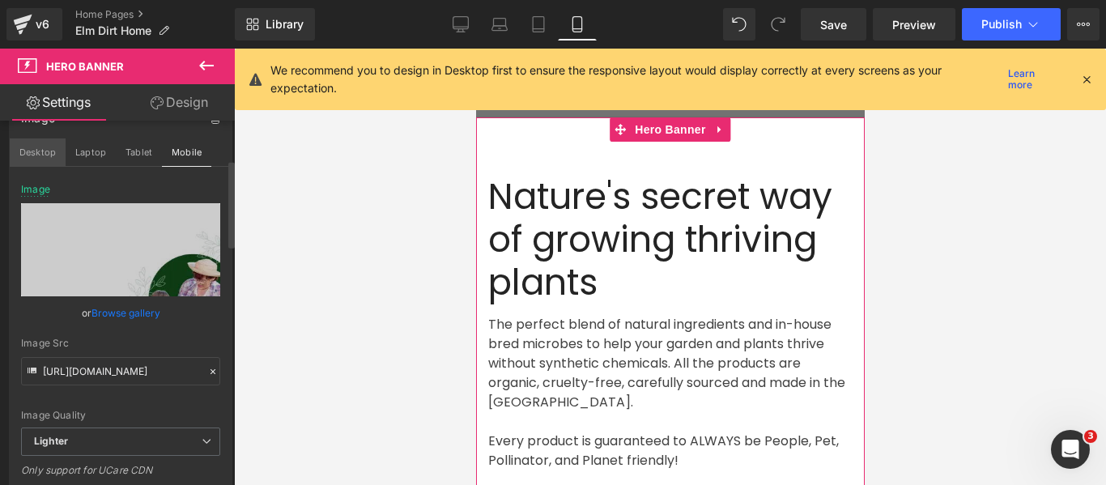
drag, startPoint x: 39, startPoint y: 155, endPoint x: 57, endPoint y: 161, distance: 19.5
click at [39, 155] on button "Desktop" at bounding box center [38, 152] width 56 height 28
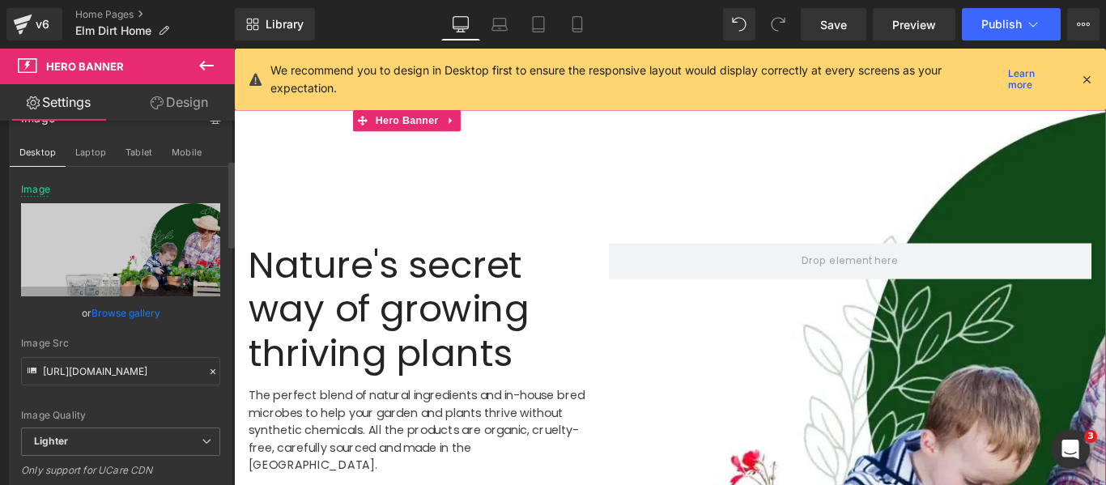
click at [132, 313] on link "Browse gallery" at bounding box center [126, 313] width 69 height 28
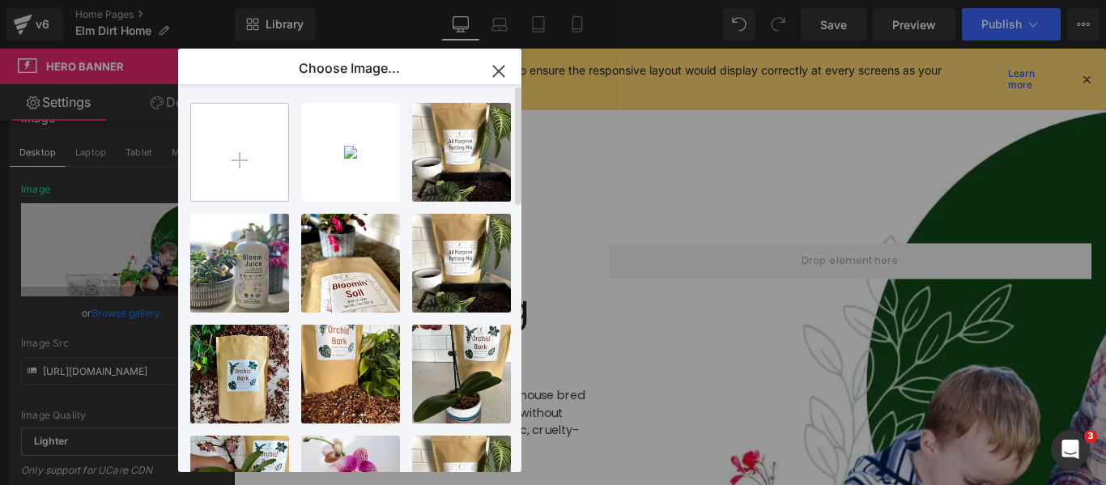
click at [249, 148] on input "file" at bounding box center [239, 152] width 97 height 97
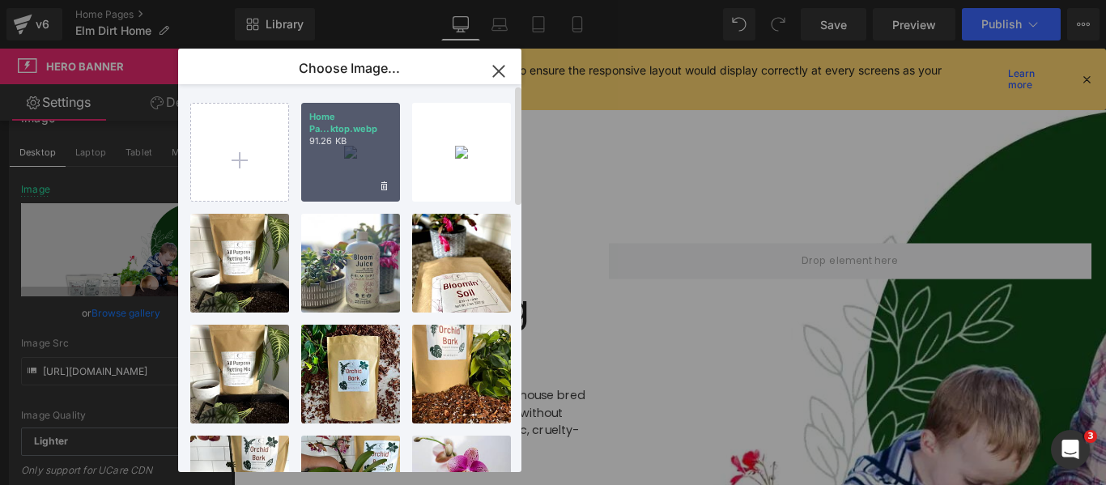
click at [0, 0] on div "Home Pa...ktop.webp 91.26 KB" at bounding box center [0, 0] width 0 height 0
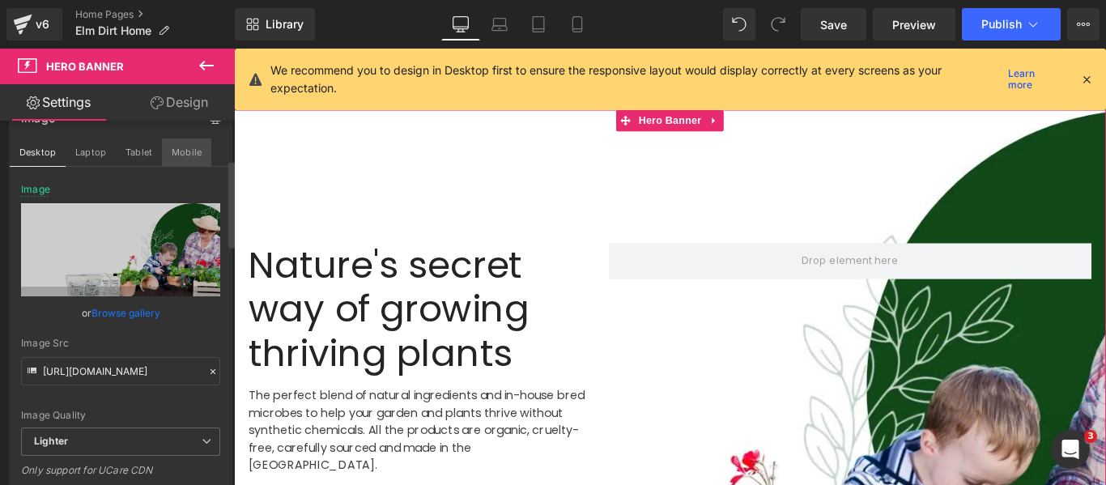
click at [193, 145] on button "Mobile" at bounding box center [186, 152] width 49 height 28
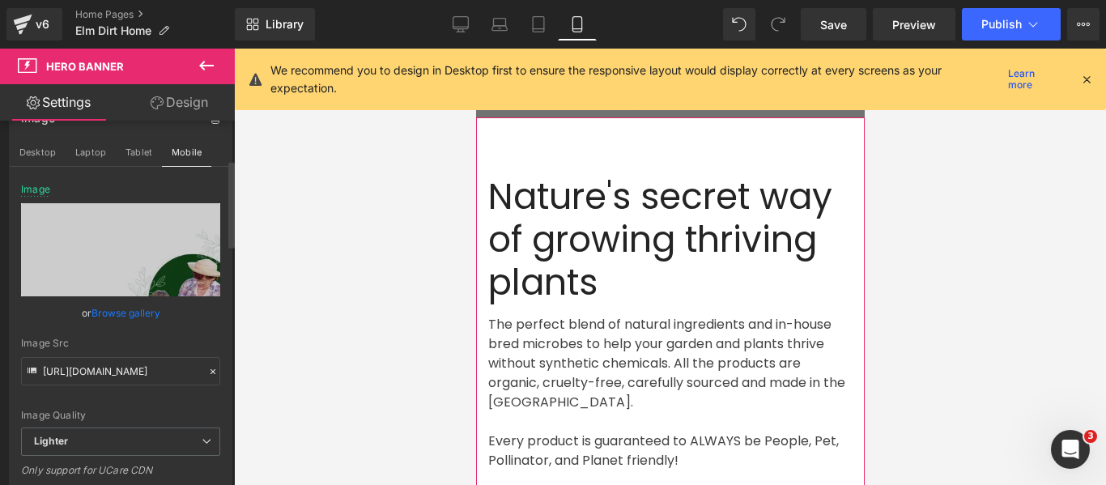
click at [122, 308] on link "Browse gallery" at bounding box center [126, 313] width 69 height 28
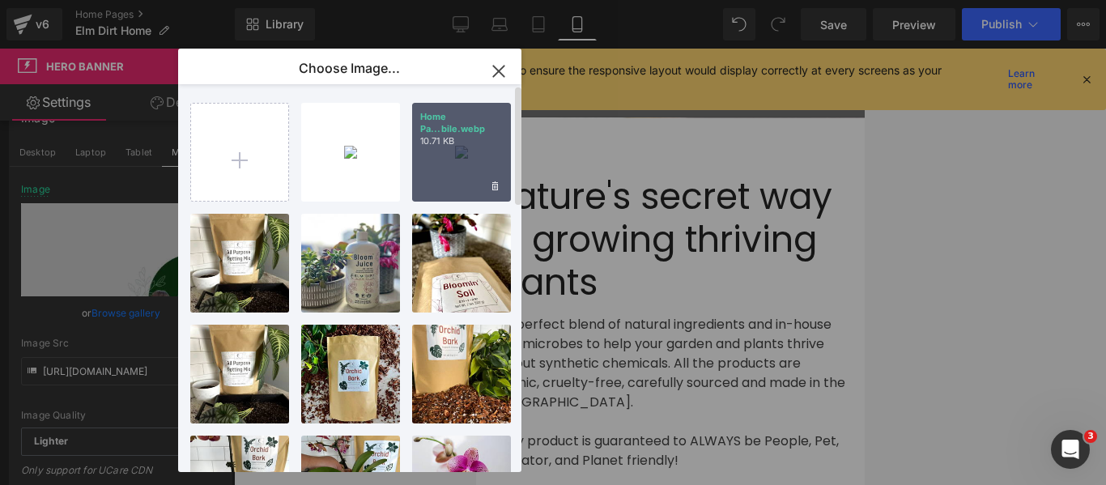
click at [437, 145] on p "10.71 KB" at bounding box center [461, 141] width 83 height 12
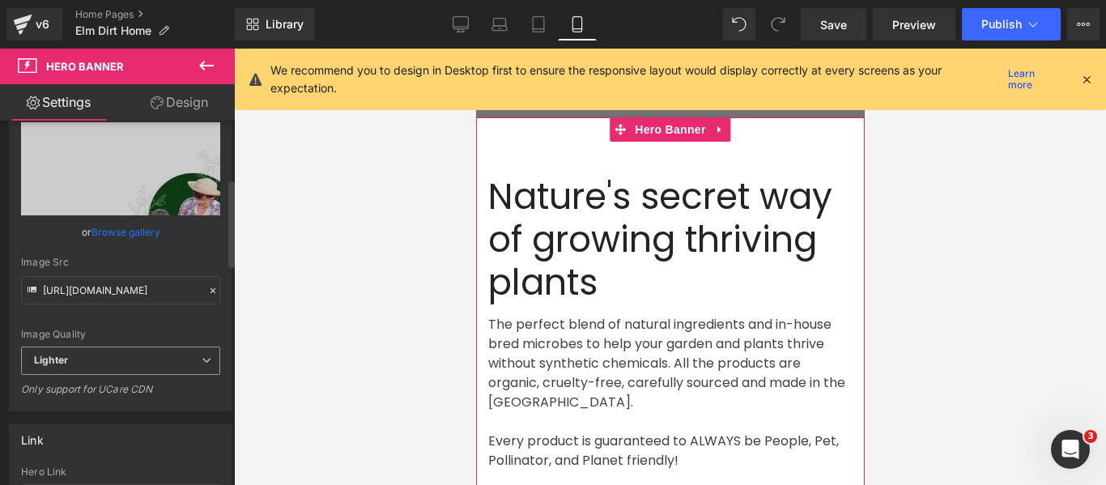
scroll to position [567, 0]
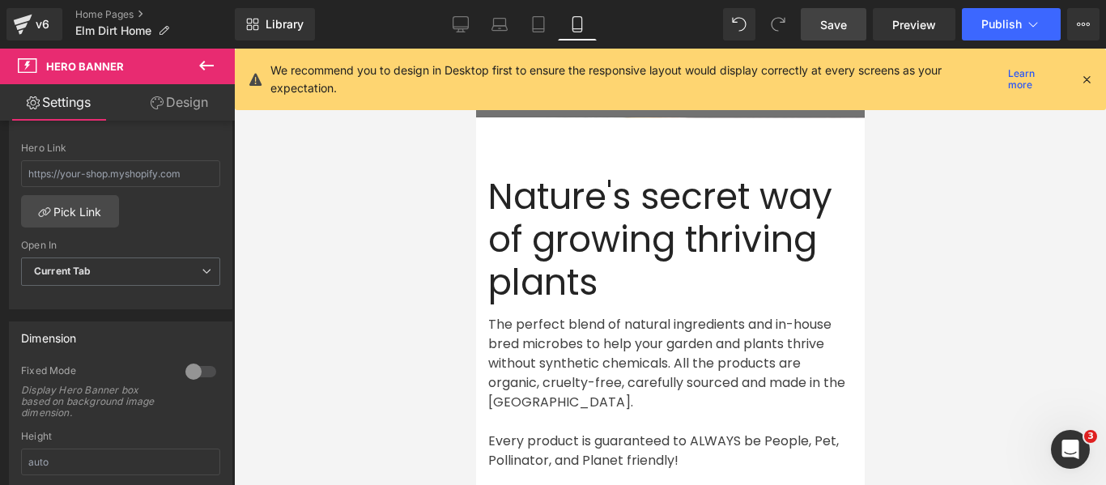
drag, startPoint x: 836, startPoint y: 22, endPoint x: 355, endPoint y: 288, distance: 549.1
click at [836, 22] on span "Save" at bounding box center [833, 24] width 27 height 17
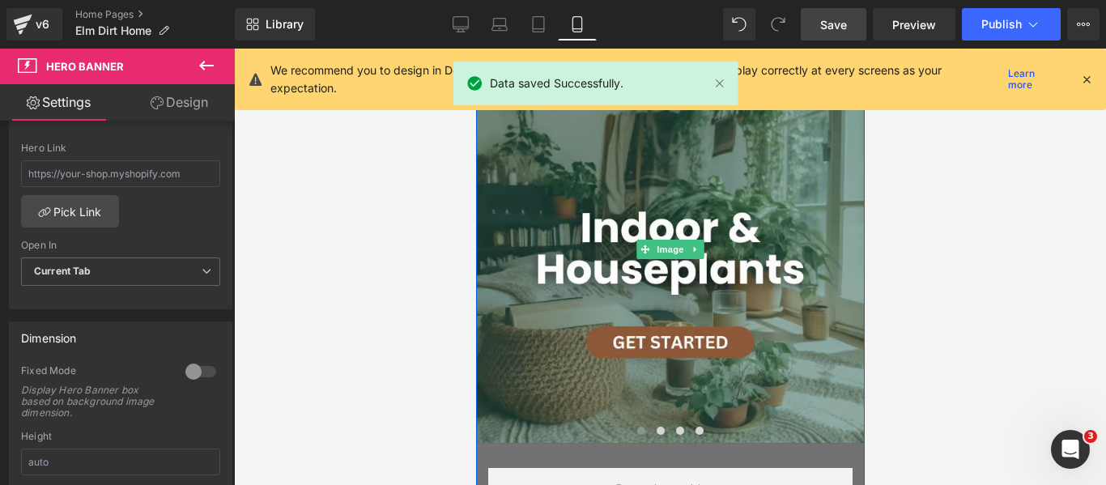
scroll to position [1053, 0]
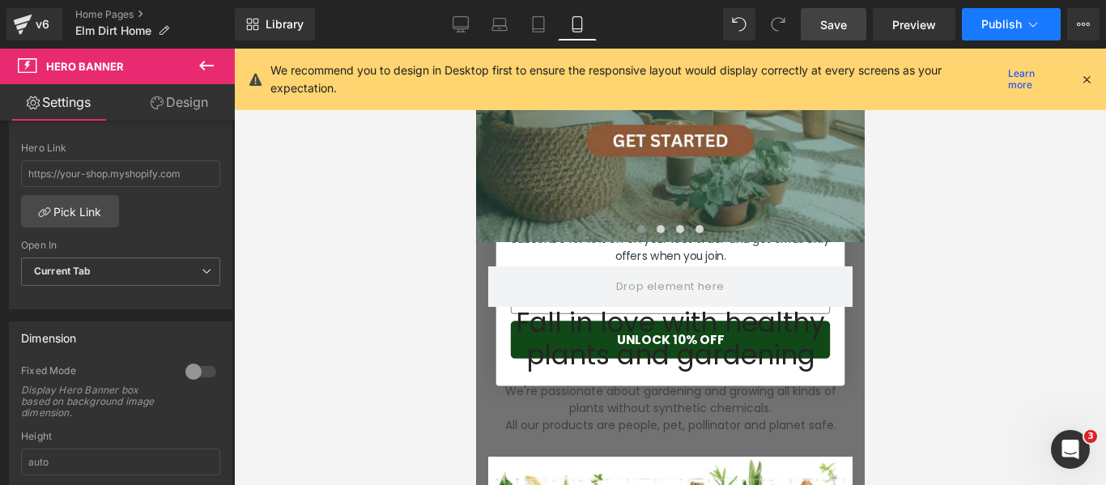
click at [1012, 18] on span "Publish" at bounding box center [1001, 24] width 40 height 13
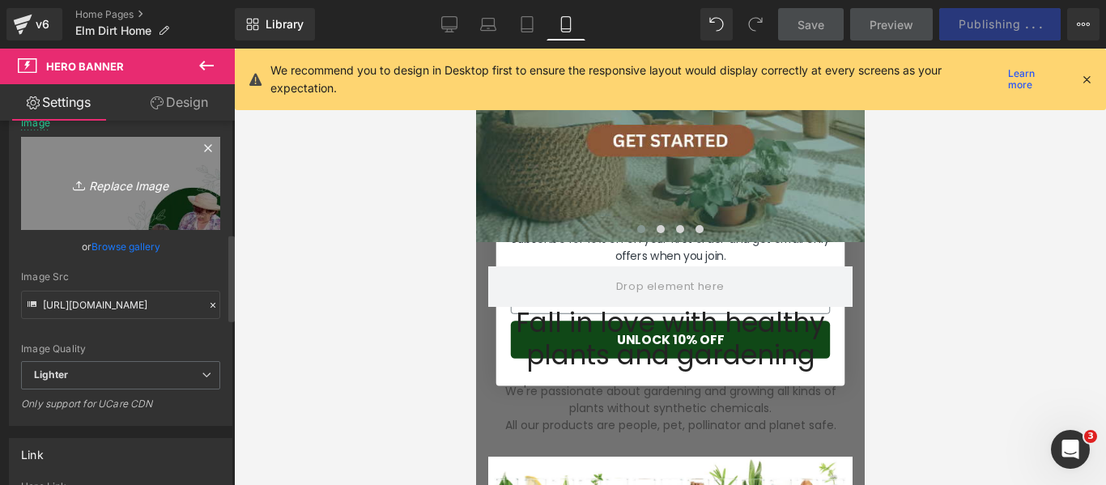
scroll to position [162, 0]
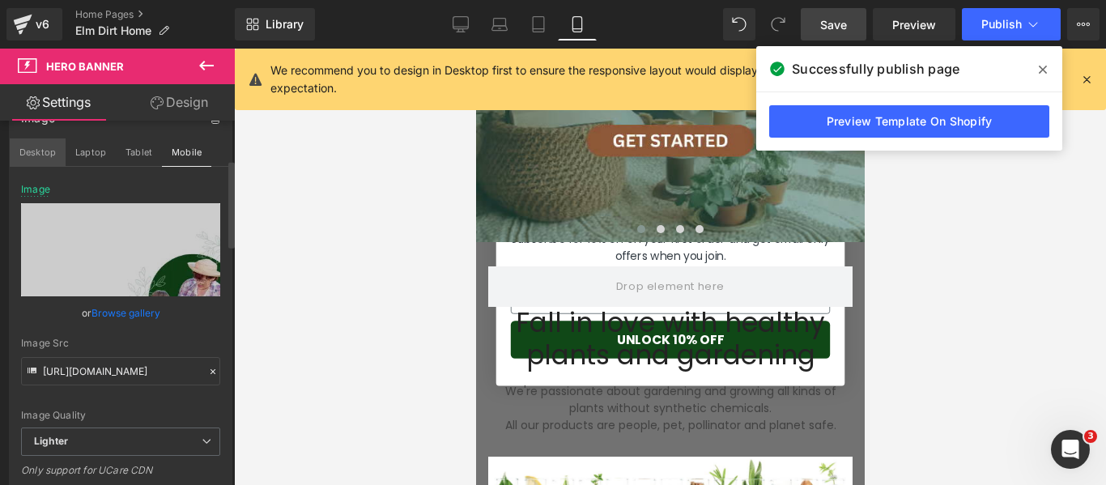
click at [40, 148] on button "Desktop" at bounding box center [38, 152] width 56 height 28
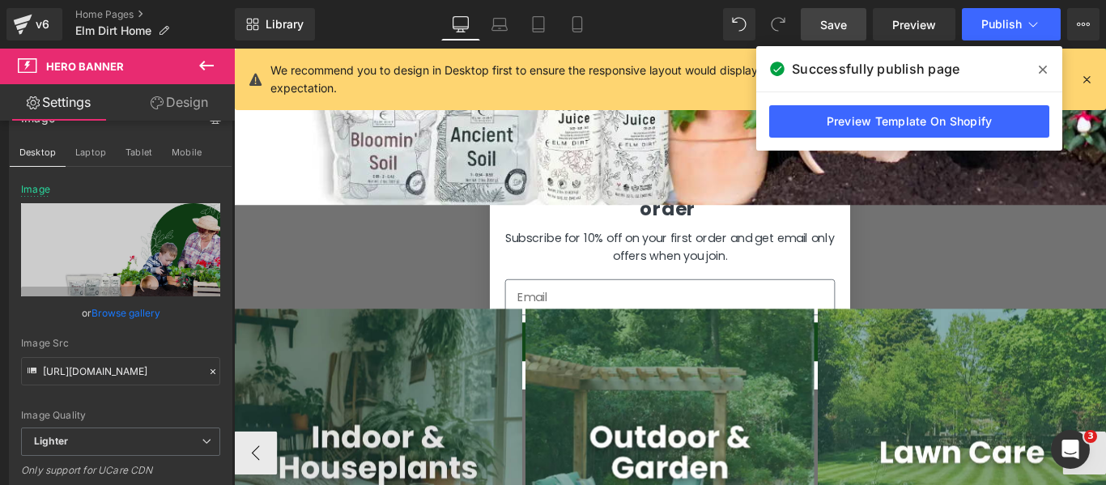
scroll to position [729, 0]
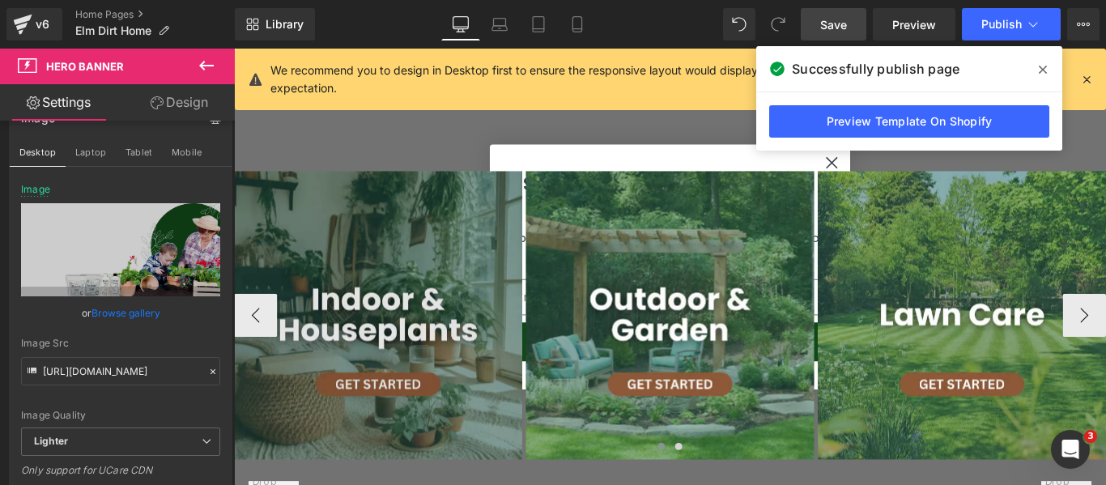
click at [378, 224] on img at bounding box center [396, 348] width 324 height 324
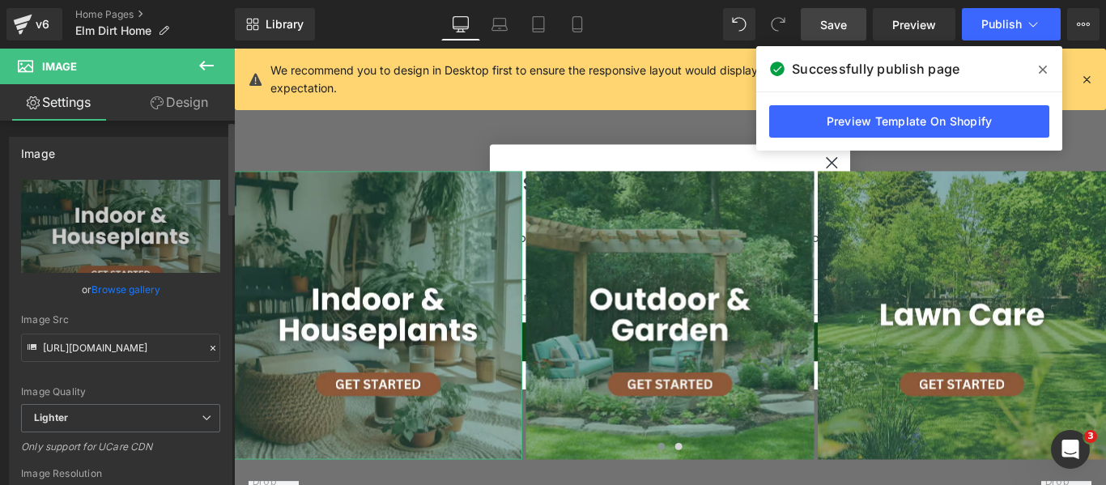
click at [134, 288] on link "Browse gallery" at bounding box center [126, 289] width 69 height 28
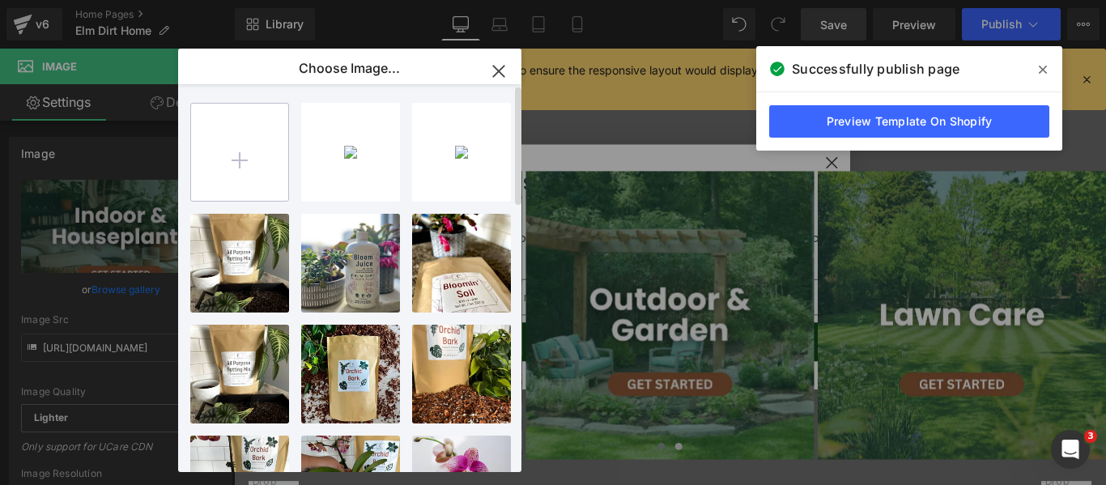
click at [229, 171] on input "file" at bounding box center [239, 152] width 97 height 97
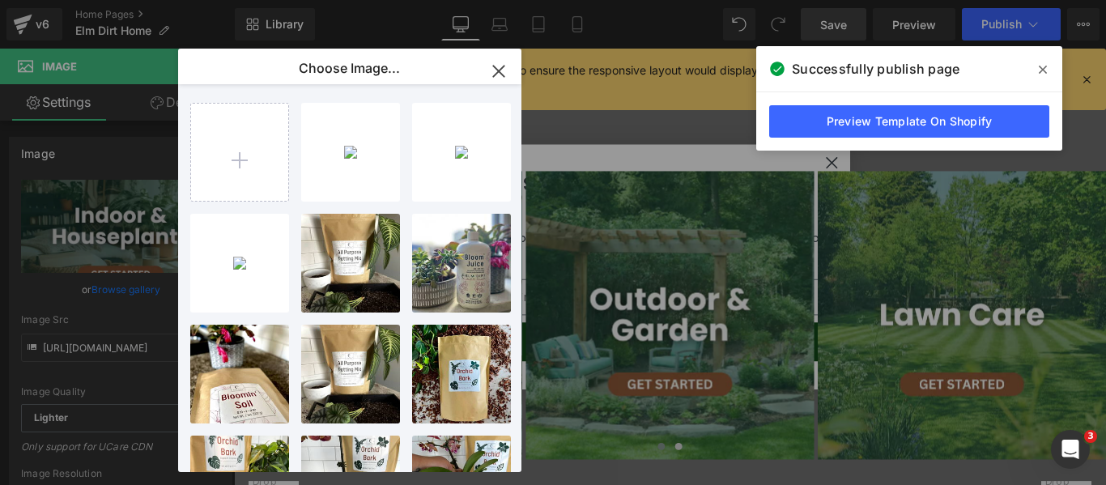
click at [0, 0] on p "26.08 KB" at bounding box center [0, 0] width 0 height 0
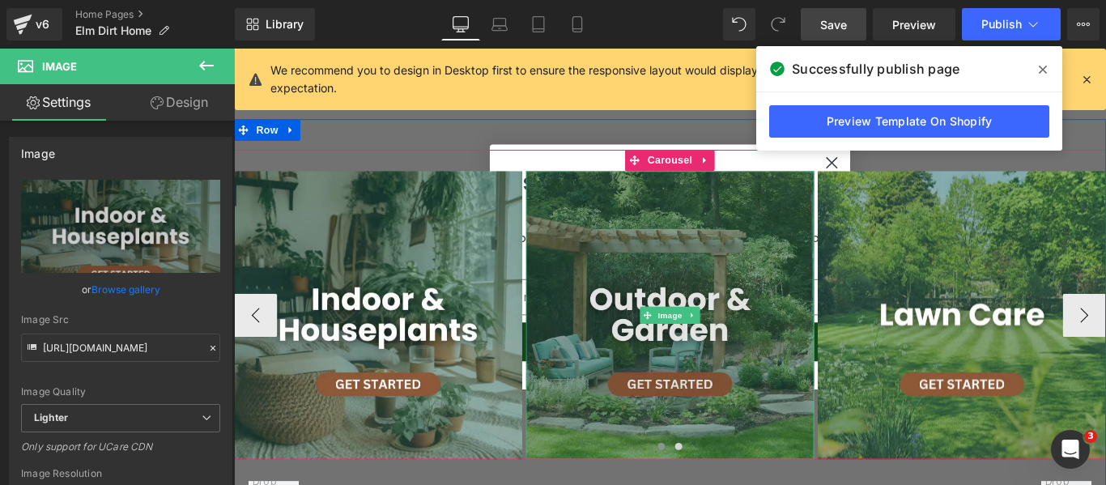
click at [732, 216] on img at bounding box center [724, 348] width 324 height 324
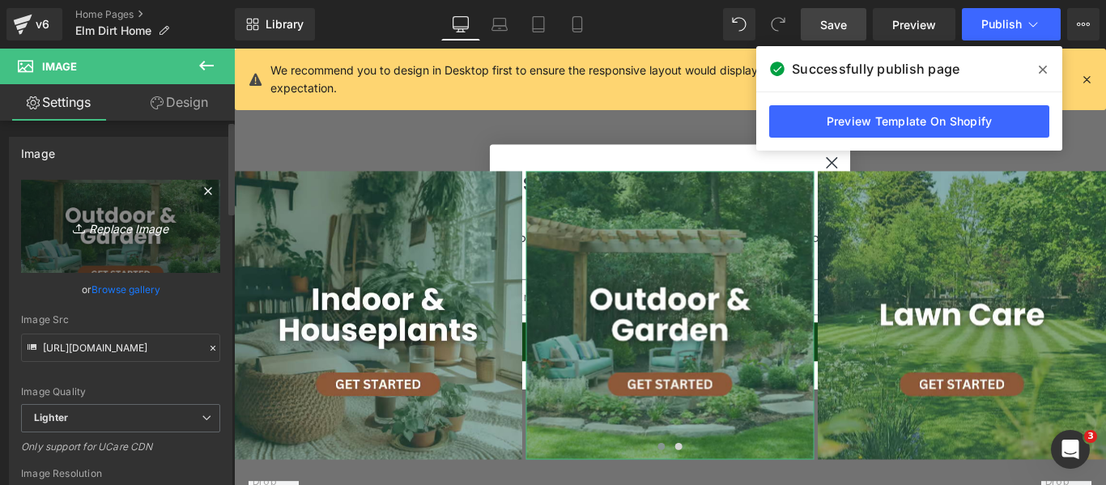
click at [121, 228] on icon "Replace Image" at bounding box center [121, 226] width 130 height 20
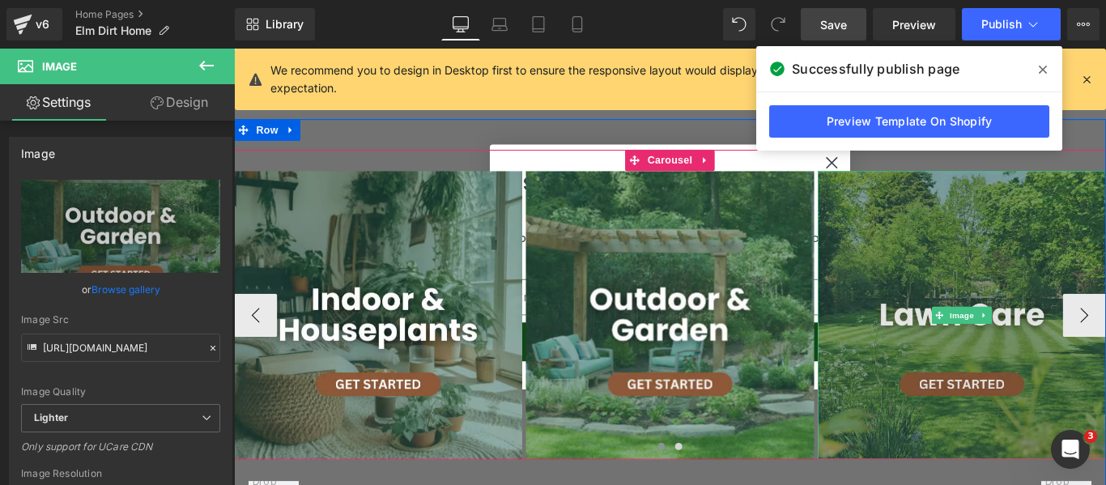
click at [989, 222] on img at bounding box center [1052, 348] width 324 height 324
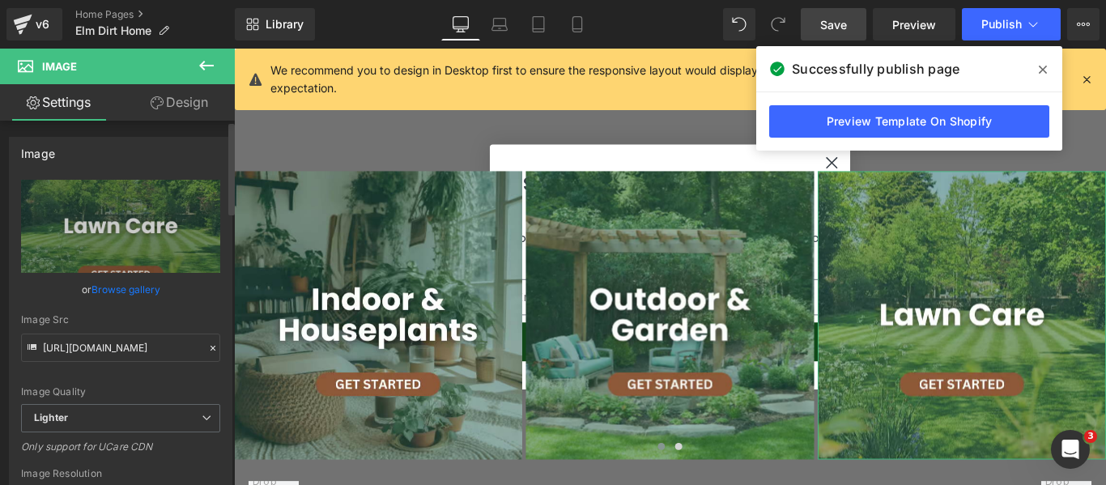
click at [137, 284] on link "Browse gallery" at bounding box center [126, 289] width 69 height 28
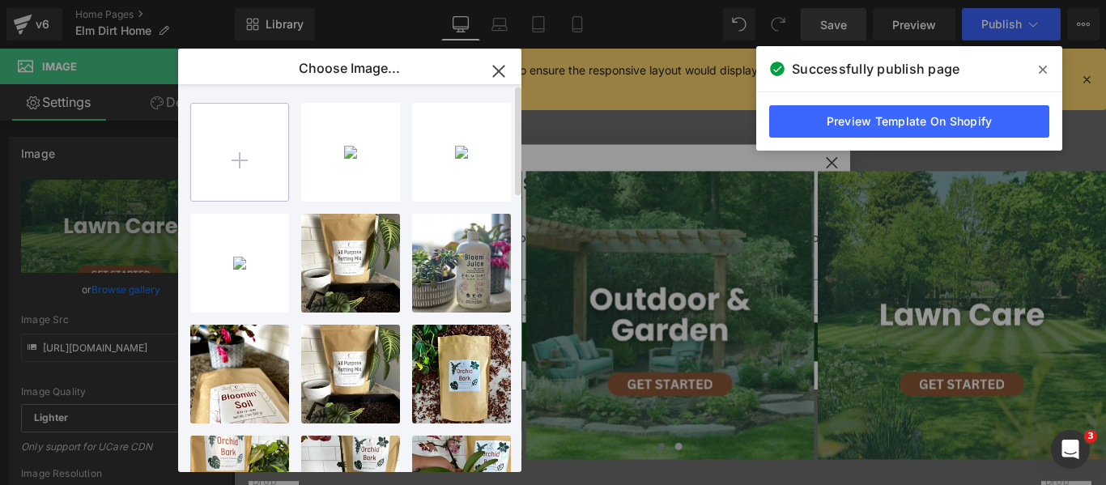
click at [247, 148] on input "file" at bounding box center [239, 152] width 97 height 97
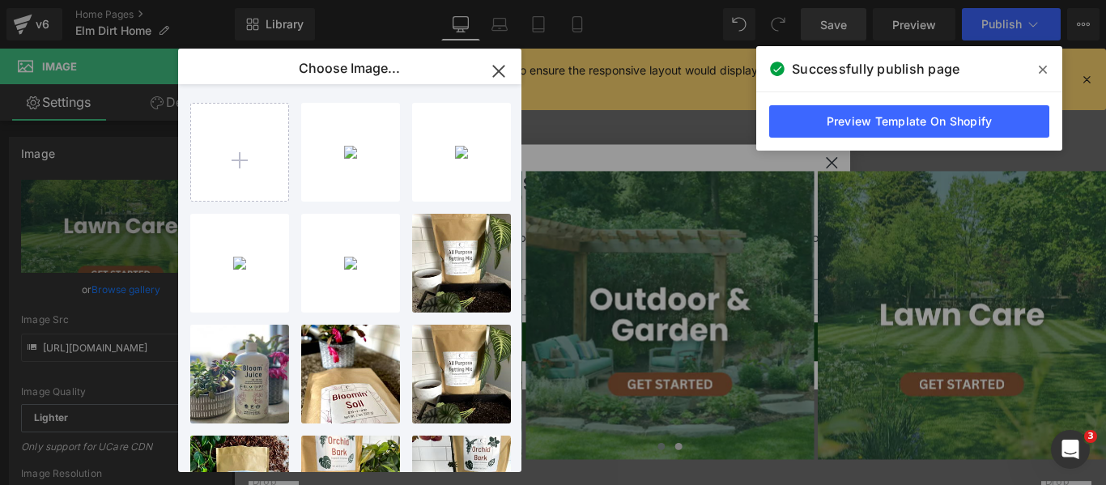
click at [0, 0] on p "lawn-ca... _1_.webp" at bounding box center [0, 0] width 0 height 0
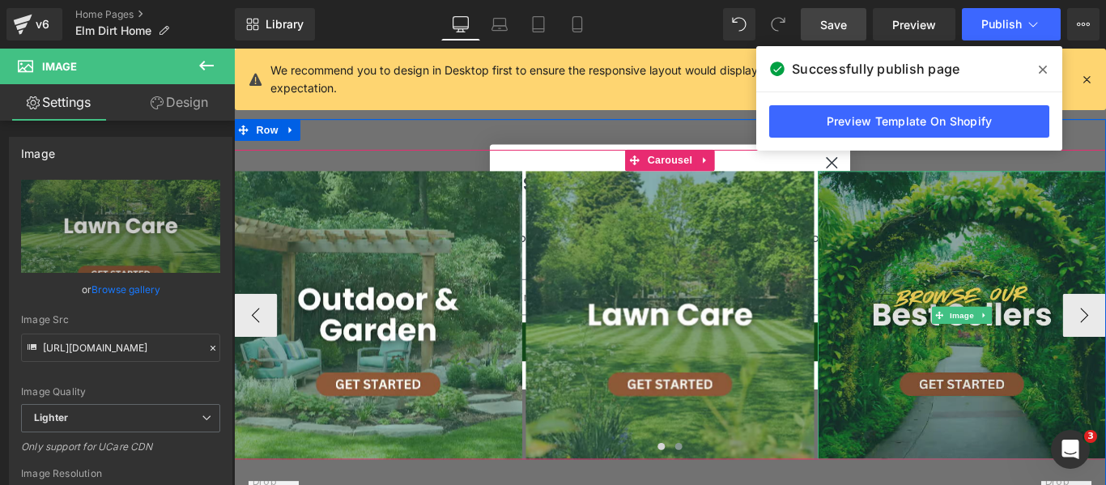
click at [1064, 234] on img at bounding box center [1052, 348] width 324 height 324
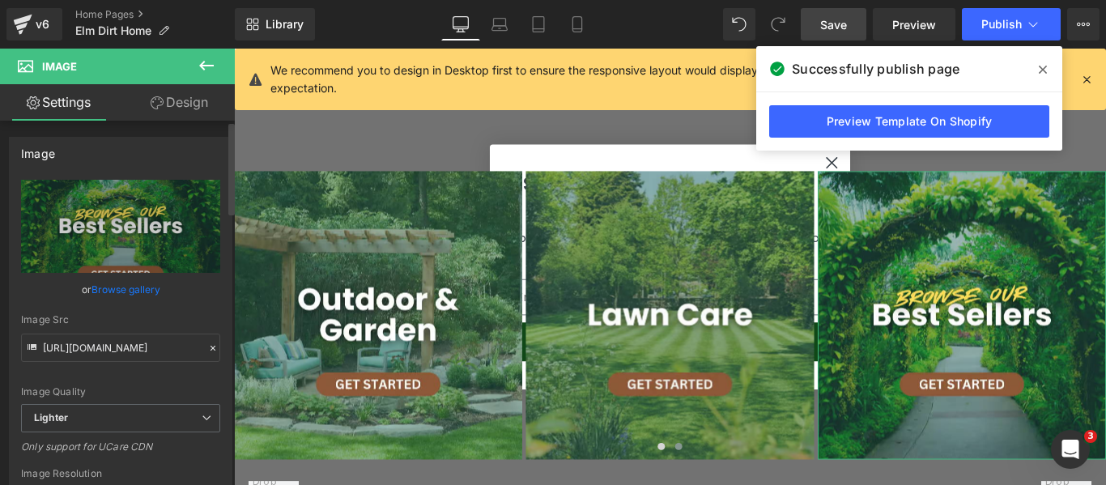
click at [115, 286] on link "Browse gallery" at bounding box center [126, 289] width 69 height 28
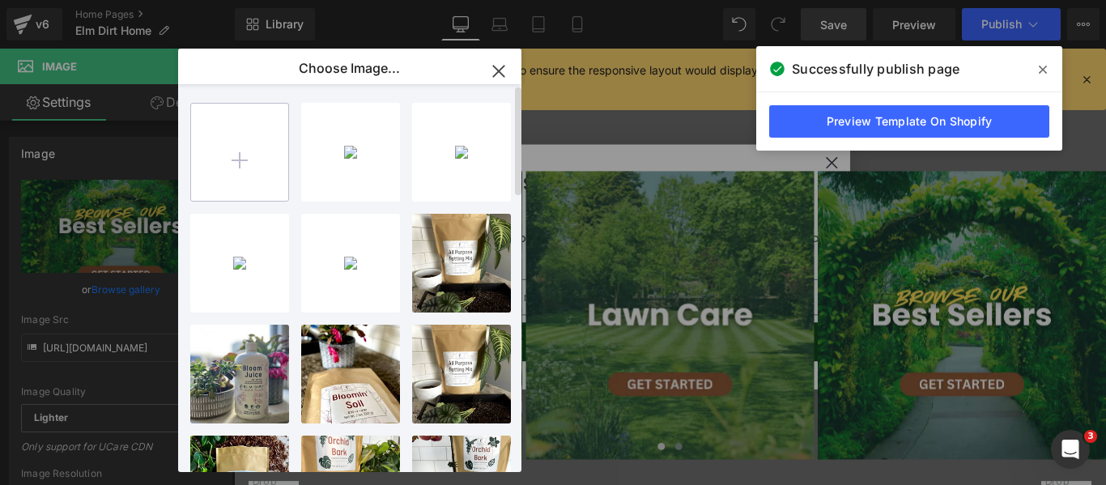
click at [237, 147] on input "file" at bounding box center [239, 152] width 97 height 97
type input "C:\fakepath\browse-best-sellers-elm-dirt.webp"
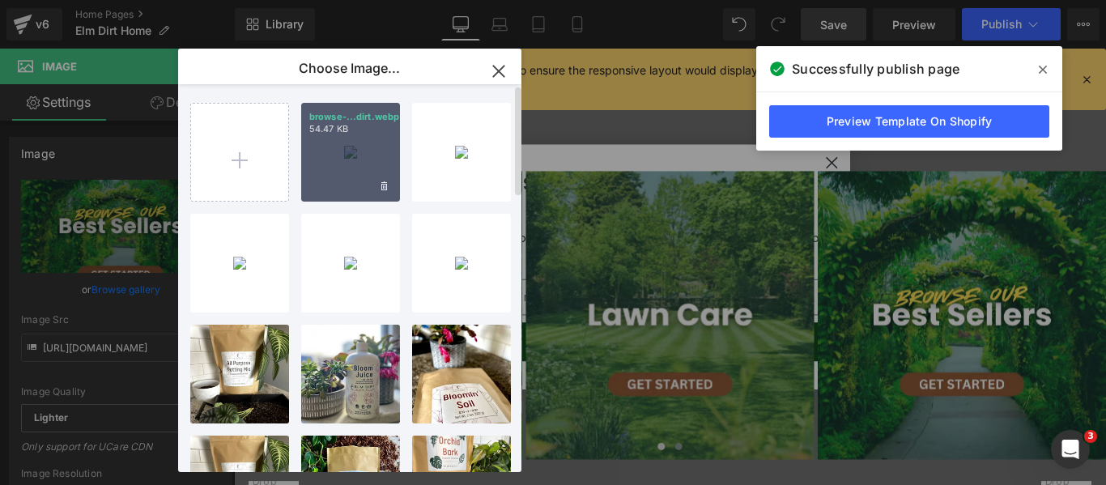
click at [0, 0] on p "54.47 KB" at bounding box center [0, 0] width 0 height 0
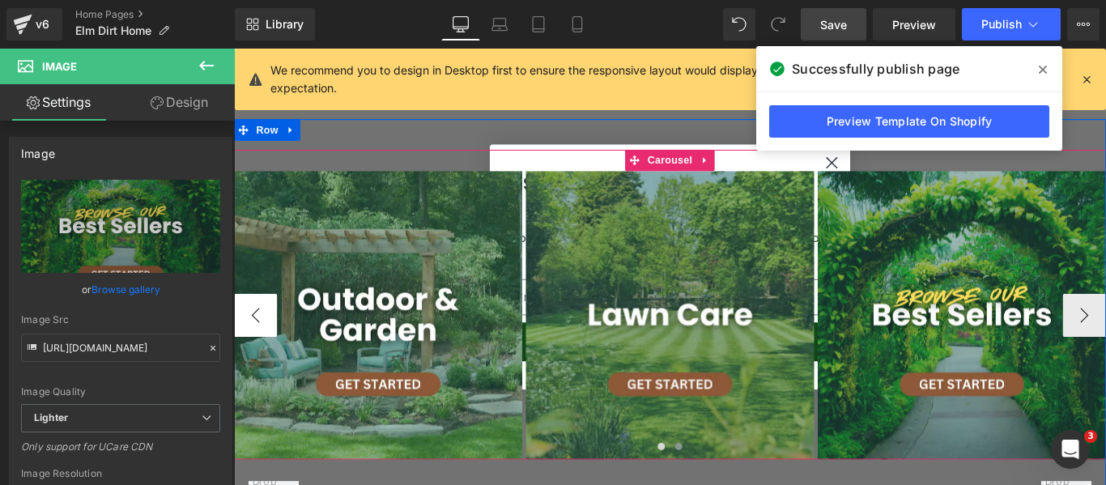
click at [246, 326] on button "‹" at bounding box center [258, 348] width 49 height 49
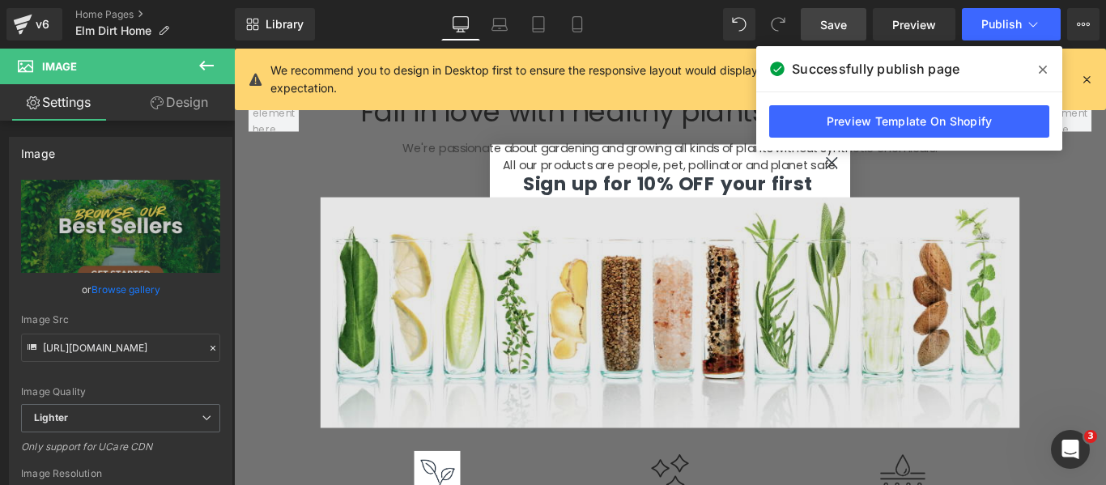
scroll to position [1134, 0]
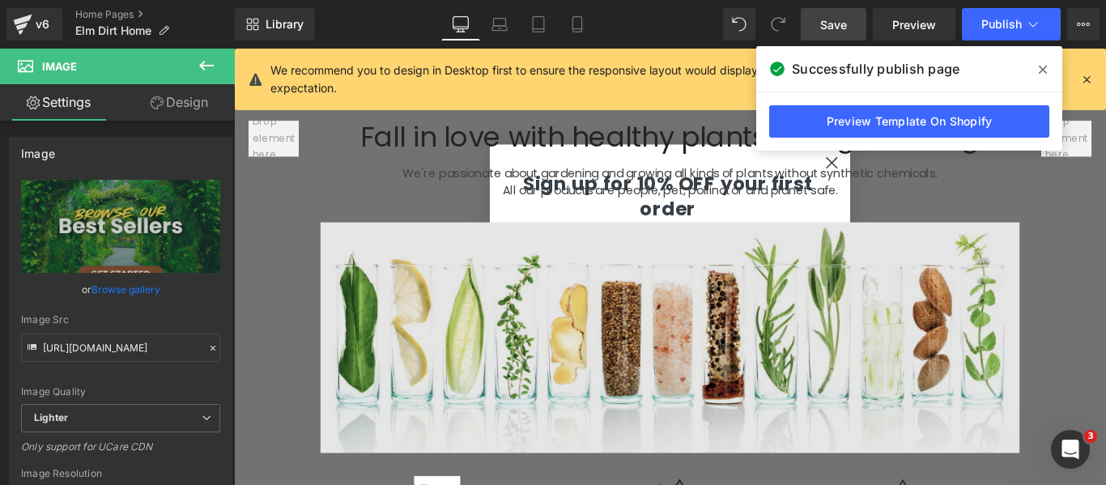
click at [533, 260] on img at bounding box center [723, 373] width 785 height 259
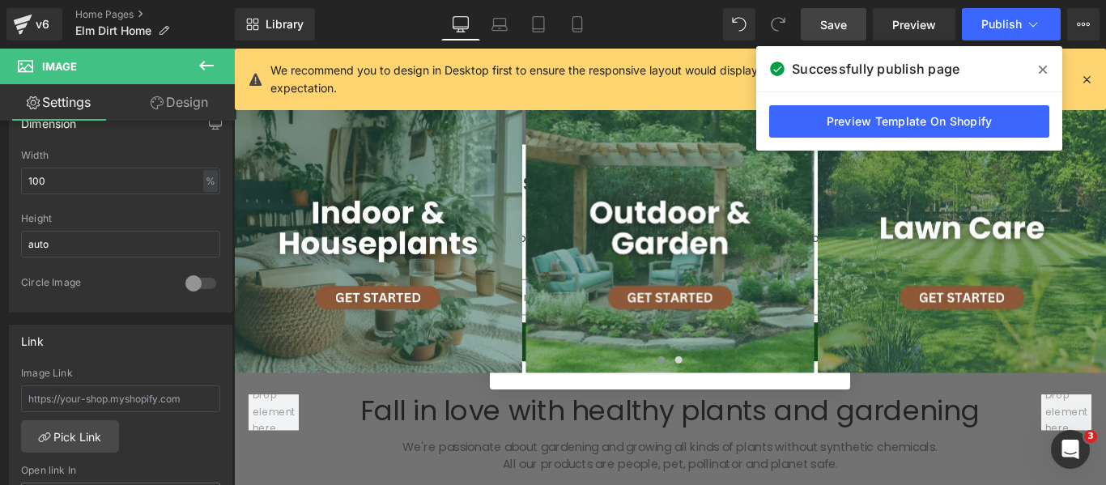
scroll to position [810, 0]
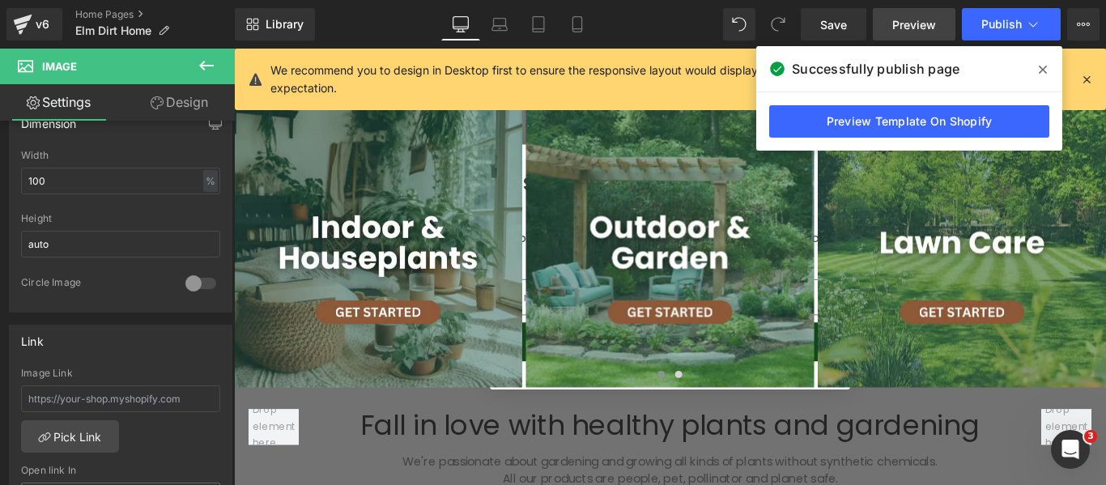
drag, startPoint x: 827, startPoint y: 15, endPoint x: 875, endPoint y: 18, distance: 48.7
click at [827, 15] on link "Save" at bounding box center [834, 24] width 66 height 32
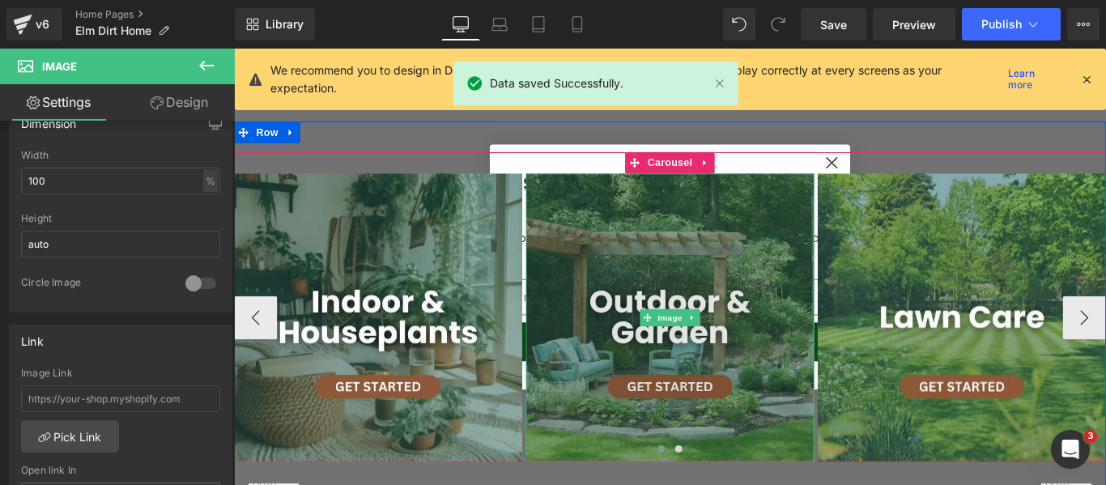
scroll to position [648, 0]
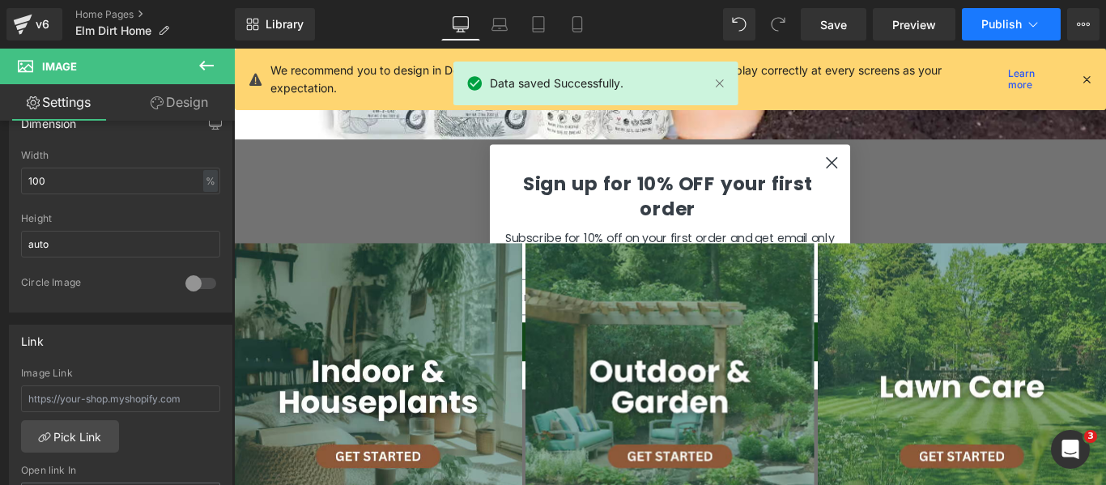
click at [1011, 25] on span "Publish" at bounding box center [1001, 24] width 40 height 13
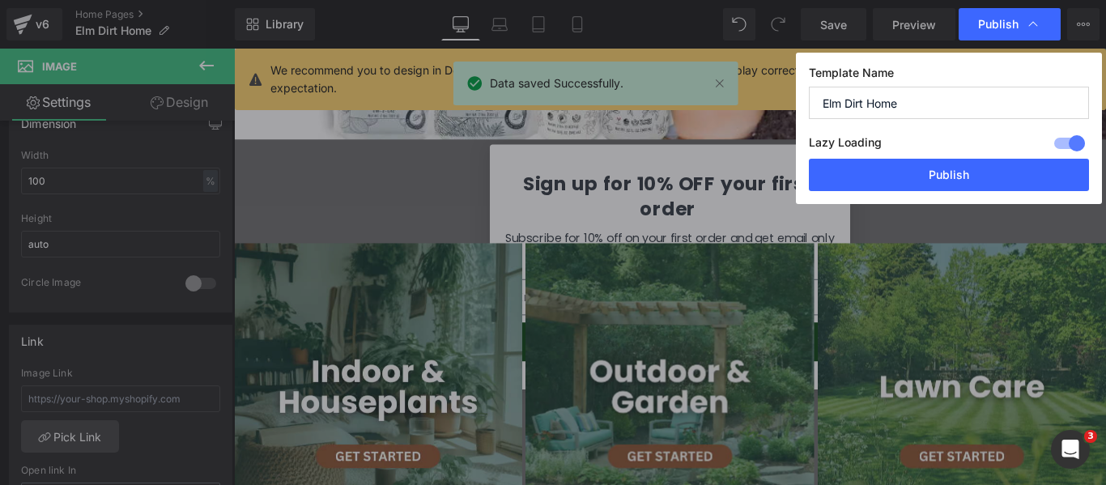
click at [0, 0] on span "Publish" at bounding box center [0, 0] width 0 height 0
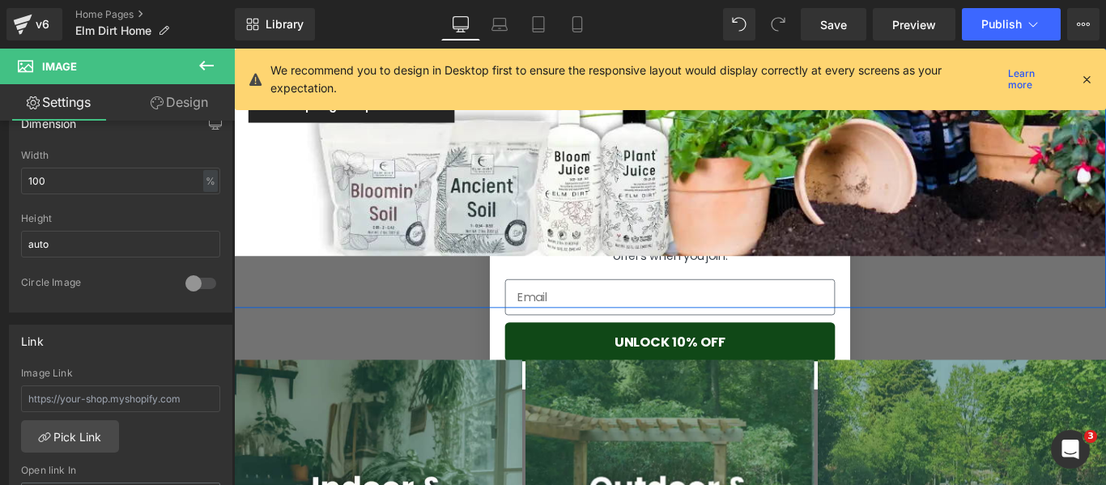
scroll to position [324, 0]
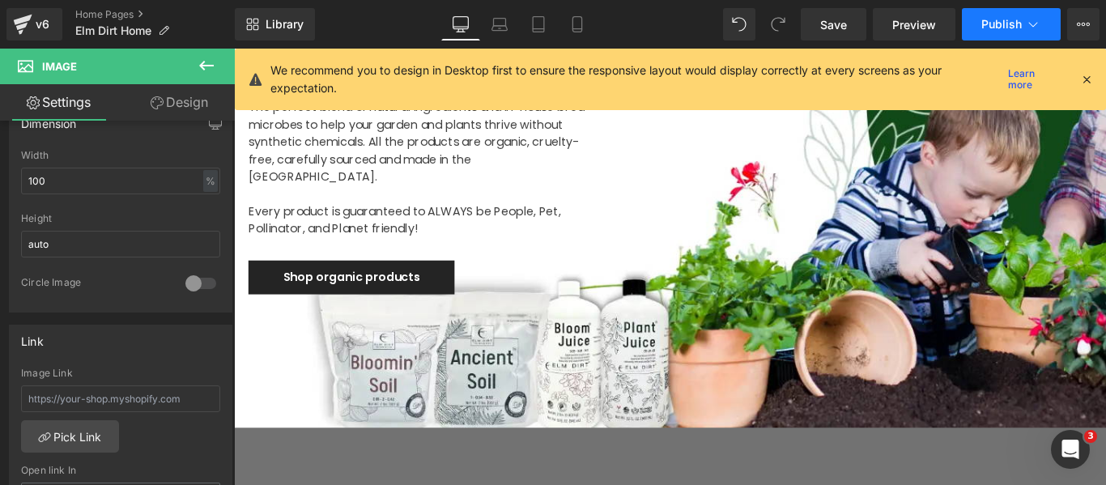
click at [1008, 15] on button "Publish" at bounding box center [1011, 24] width 99 height 32
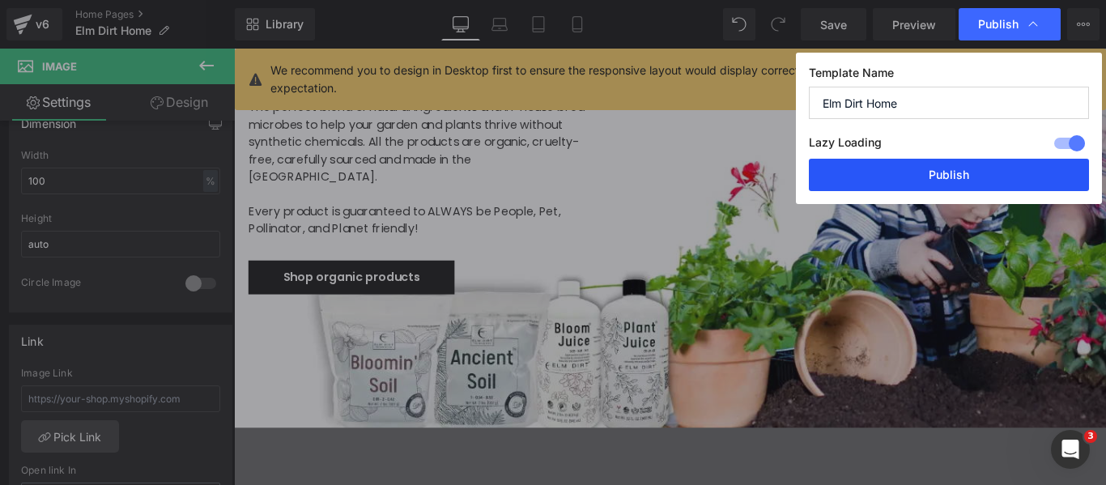
drag, startPoint x: 892, startPoint y: 177, endPoint x: 396, endPoint y: 285, distance: 507.1
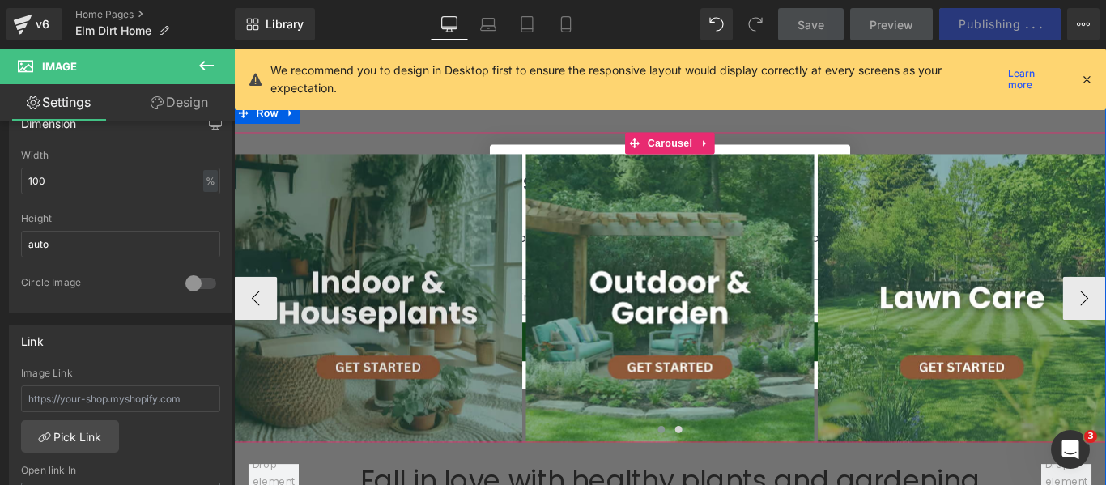
scroll to position [729, 0]
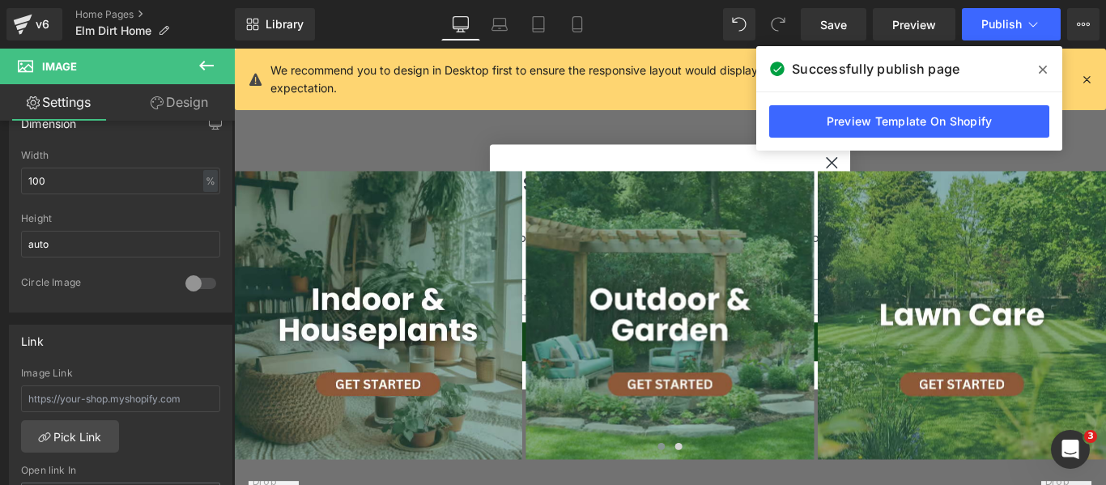
click at [209, 57] on icon at bounding box center [206, 65] width 19 height 19
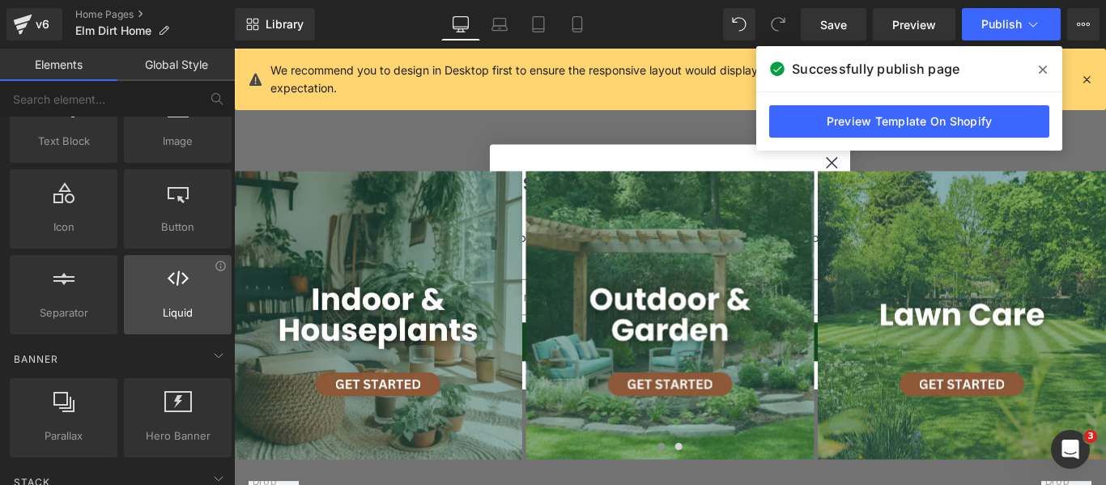
scroll to position [0, 0]
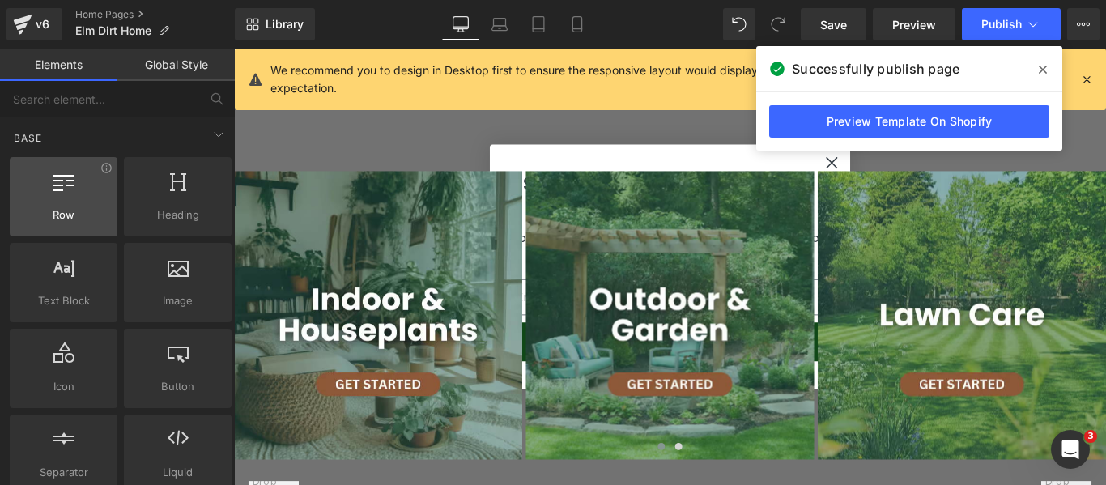
click at [105, 211] on span "Row" at bounding box center [64, 214] width 98 height 17
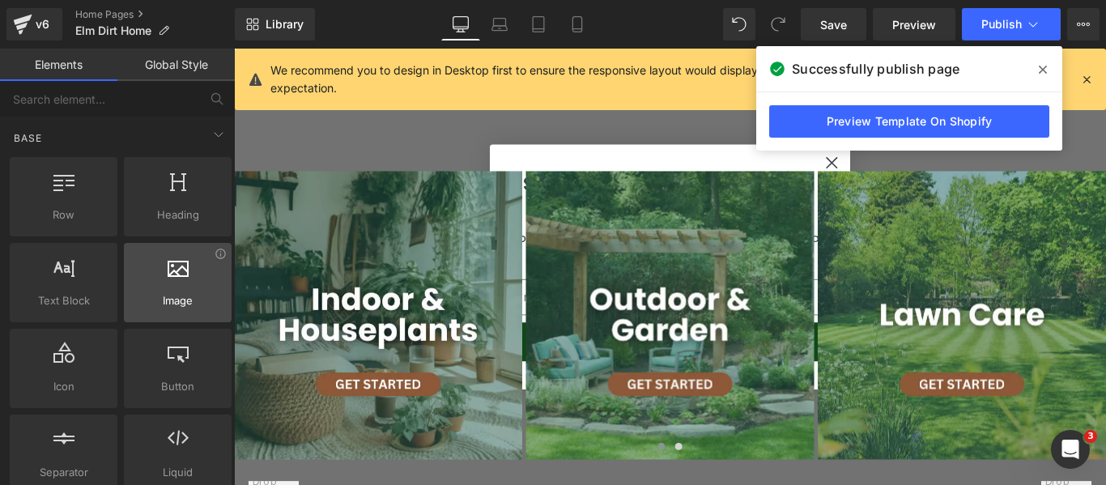
click at [183, 284] on div at bounding box center [178, 274] width 98 height 36
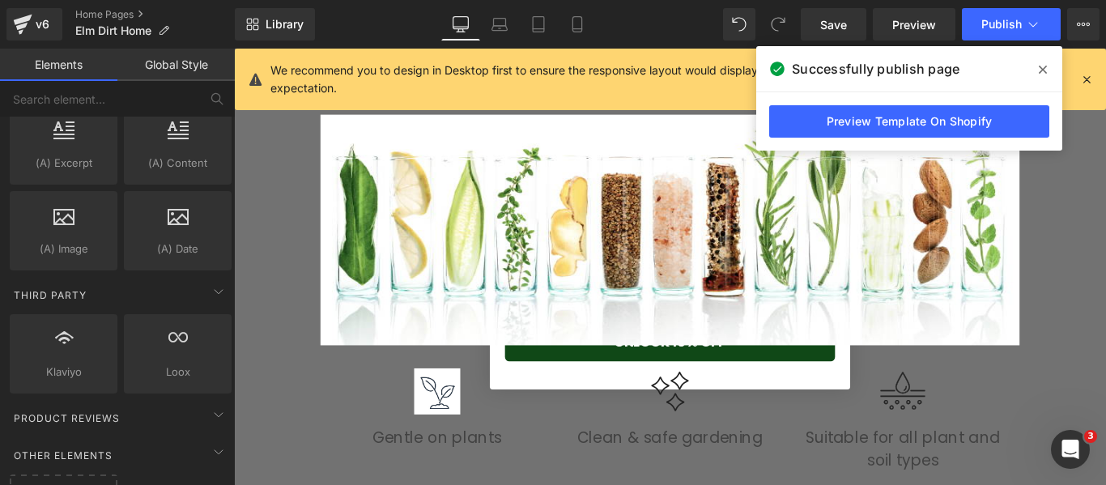
scroll to position [1377, 0]
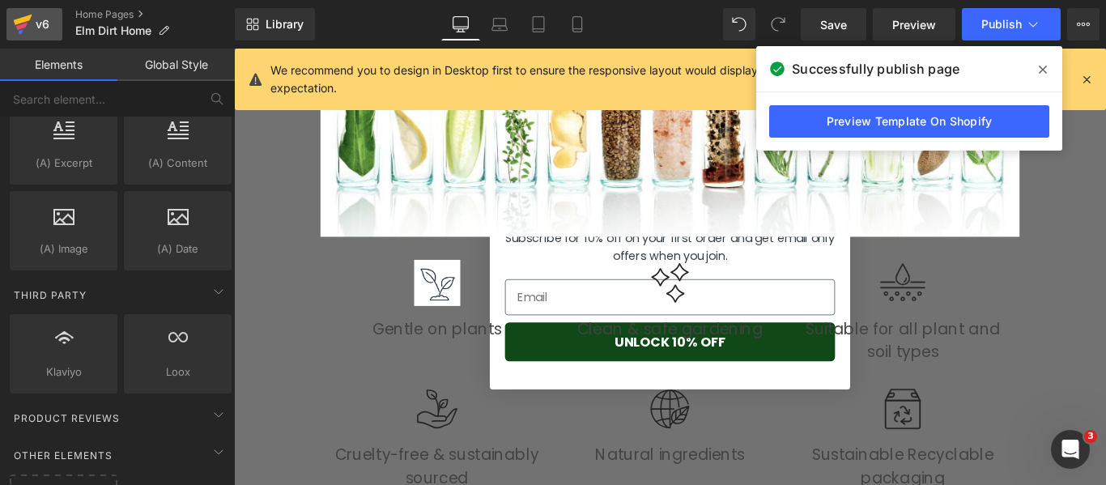
click at [32, 17] on icon at bounding box center [22, 24] width 19 height 40
